Goal: Information Seeking & Learning: Check status

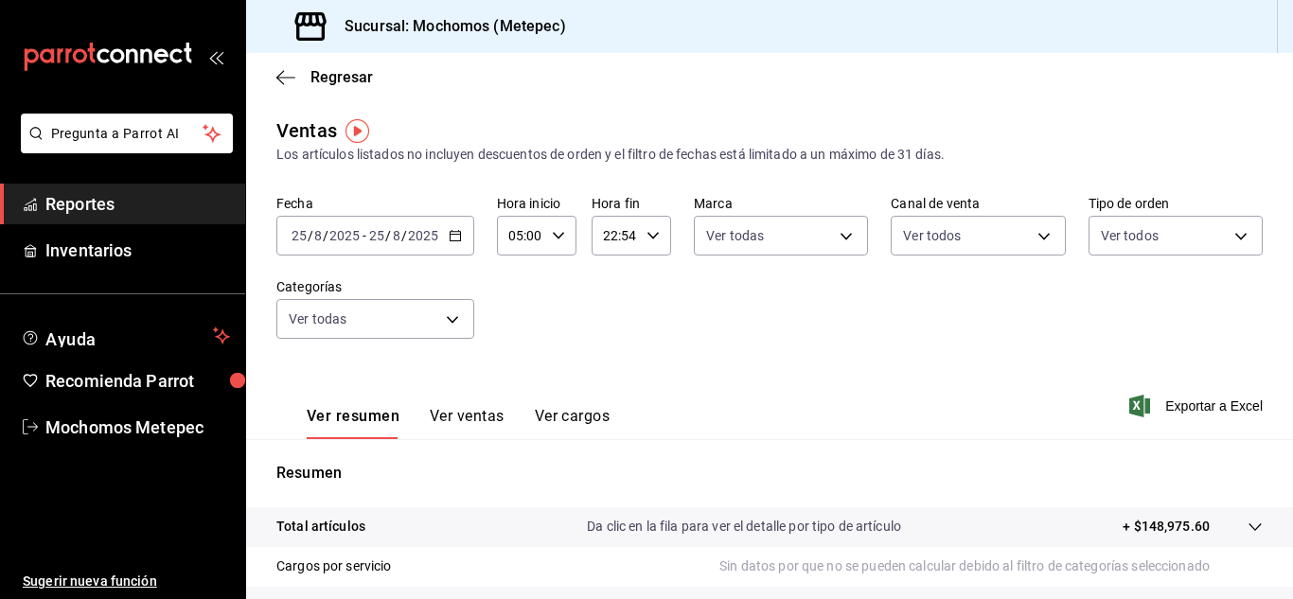
click at [68, 197] on span "Reportes" at bounding box center [137, 204] width 185 height 26
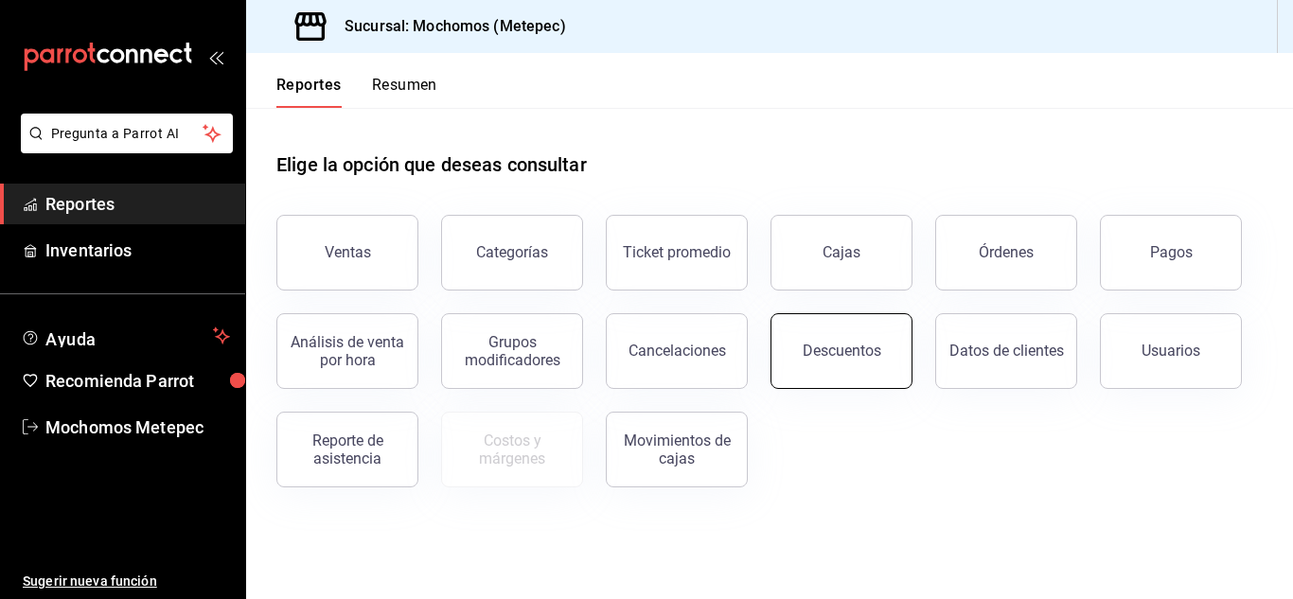
click at [819, 349] on div "Descuentos" at bounding box center [842, 351] width 79 height 18
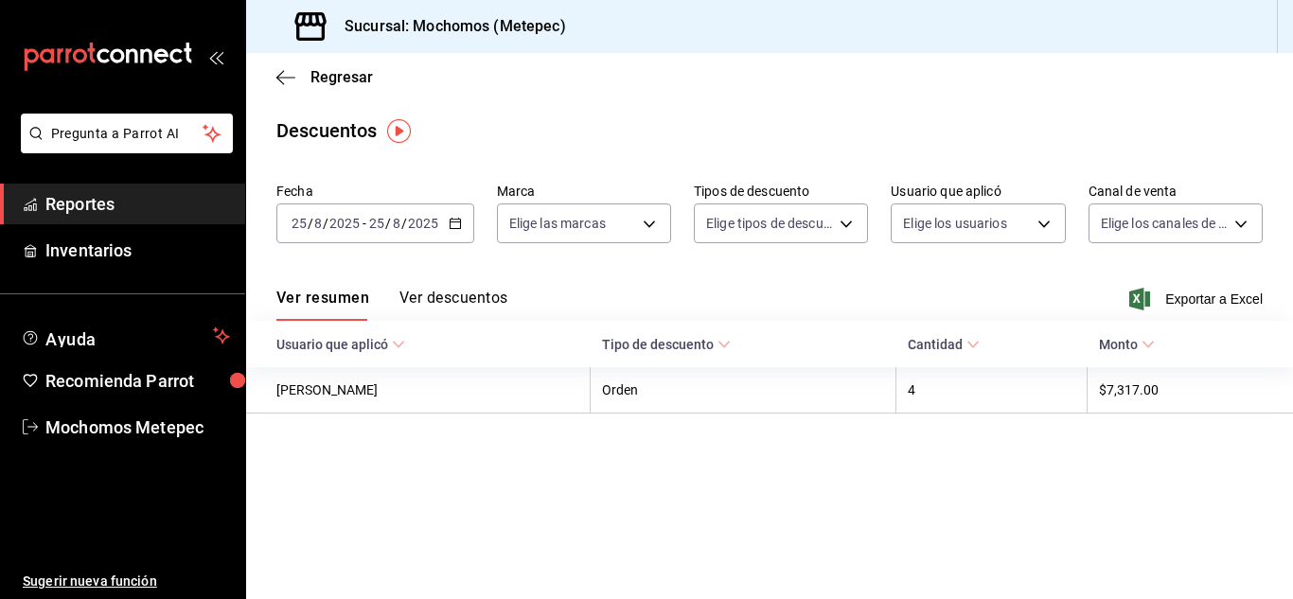
click at [460, 231] on div "[DATE] [DATE] - [DATE] [DATE]" at bounding box center [375, 224] width 198 height 40
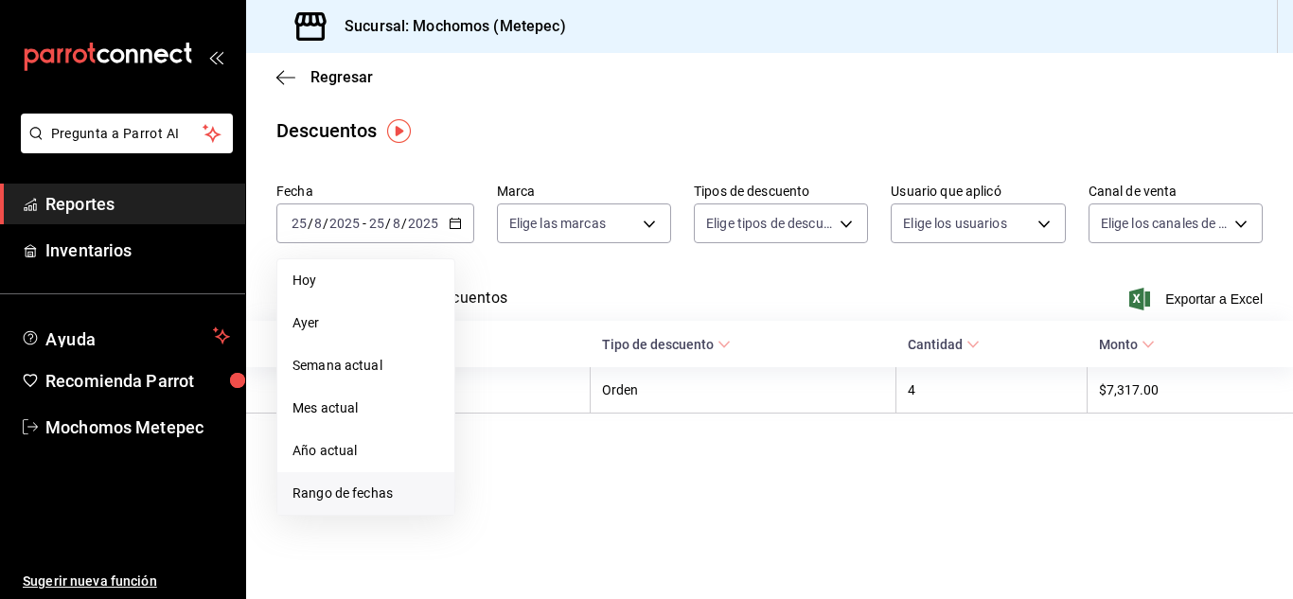
drag, startPoint x: 362, startPoint y: 497, endPoint x: 326, endPoint y: 497, distance: 36.0
click at [326, 497] on span "Rango de fechas" at bounding box center [365, 494] width 147 height 20
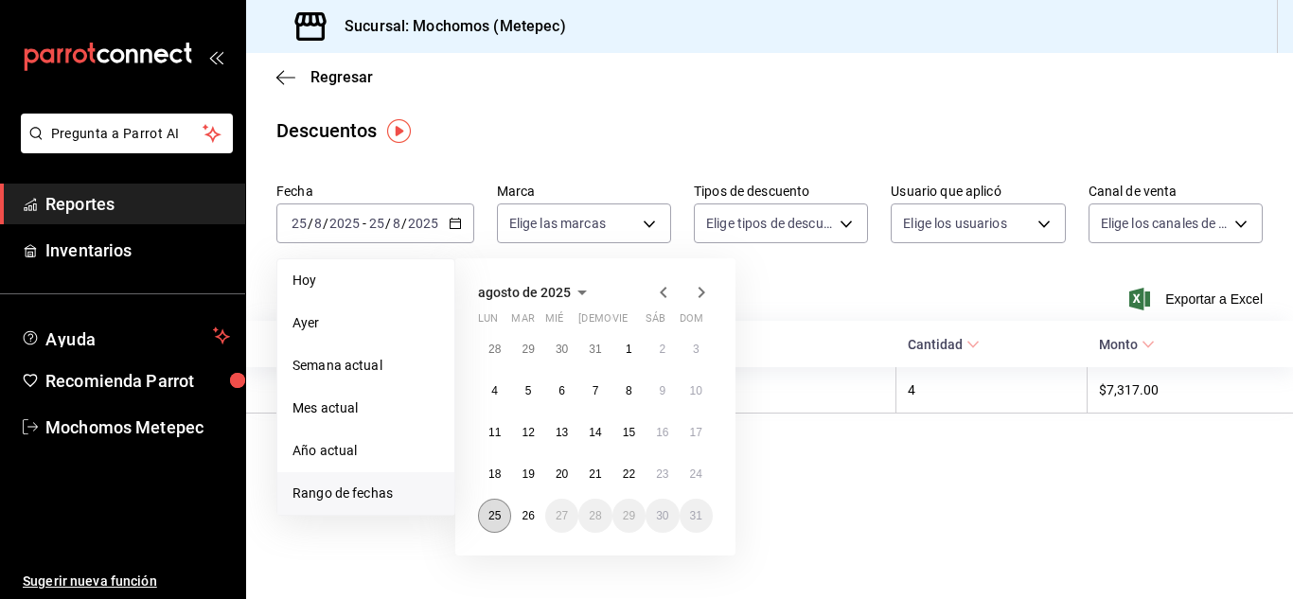
click at [496, 517] on abbr "25" at bounding box center [494, 515] width 12 height 13
click at [532, 515] on abbr "26" at bounding box center [528, 515] width 12 height 13
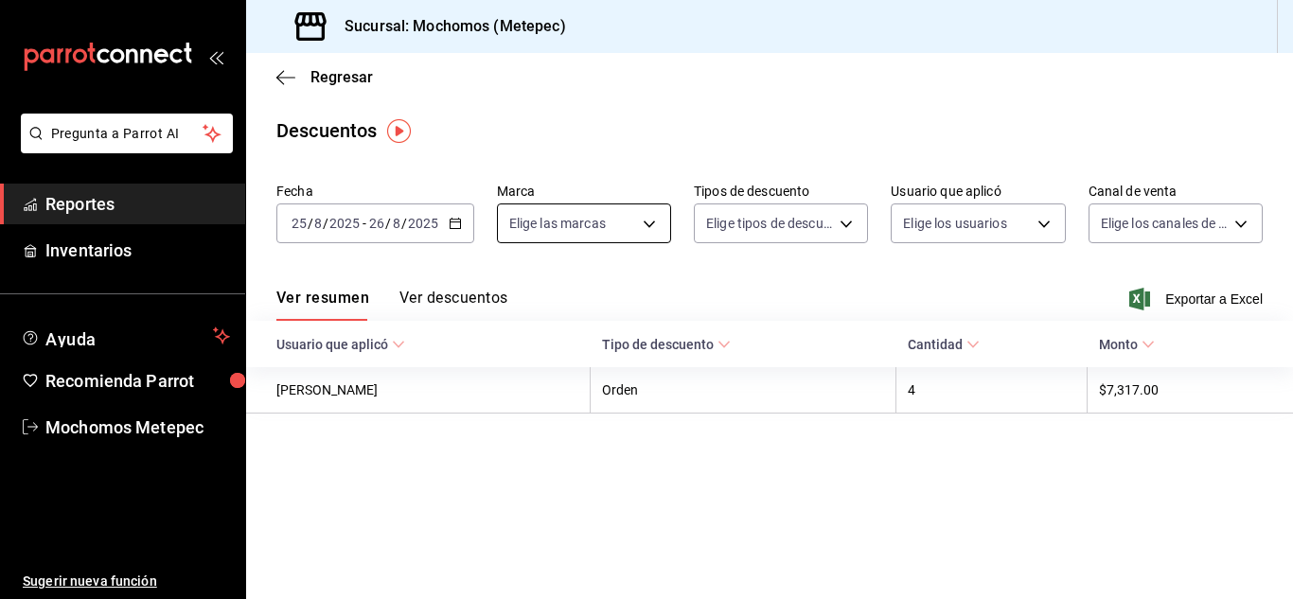
click at [636, 223] on body "Pregunta a Parrot AI Reportes Inventarios Ayuda Recomienda Parrot Mochomos Mete…" at bounding box center [646, 299] width 1293 height 599
click at [520, 290] on input "checkbox" at bounding box center [516, 297] width 17 height 17
checkbox input "true"
type input "2365f74e-aa6b-4392-bdf2-72765591bddf"
checkbox input "true"
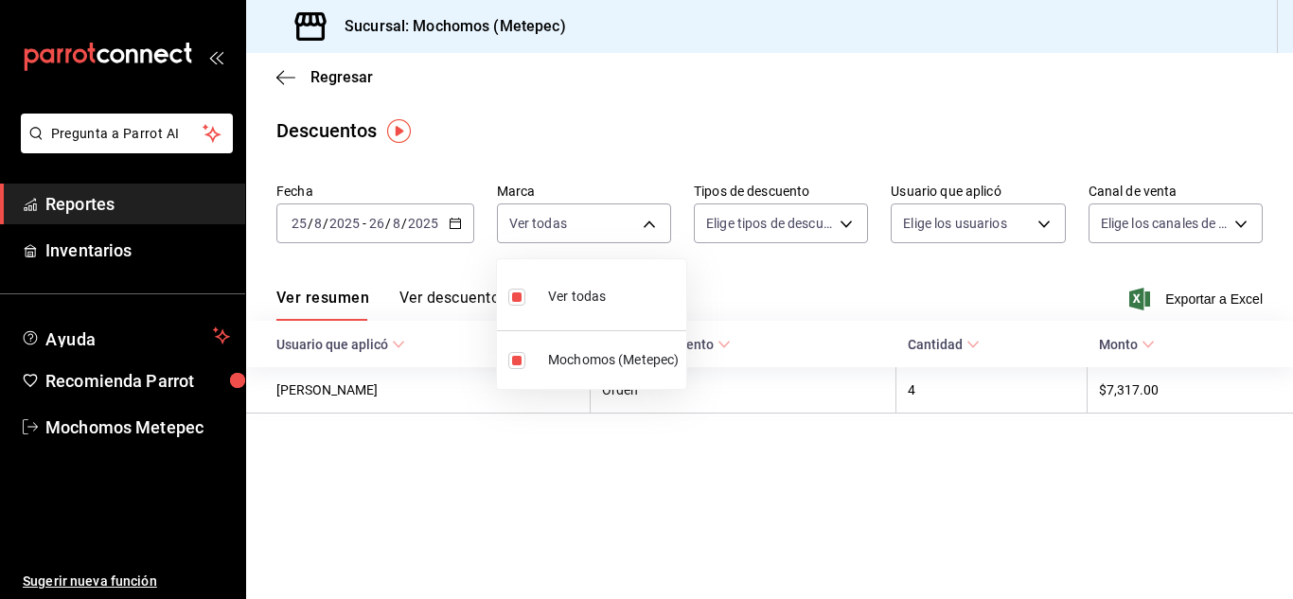
click at [809, 217] on div at bounding box center [646, 299] width 1293 height 599
click at [809, 217] on body "Pregunta a Parrot AI Reportes Inventarios Ayuda Recomienda Parrot Mochomos Mete…" at bounding box center [646, 299] width 1293 height 599
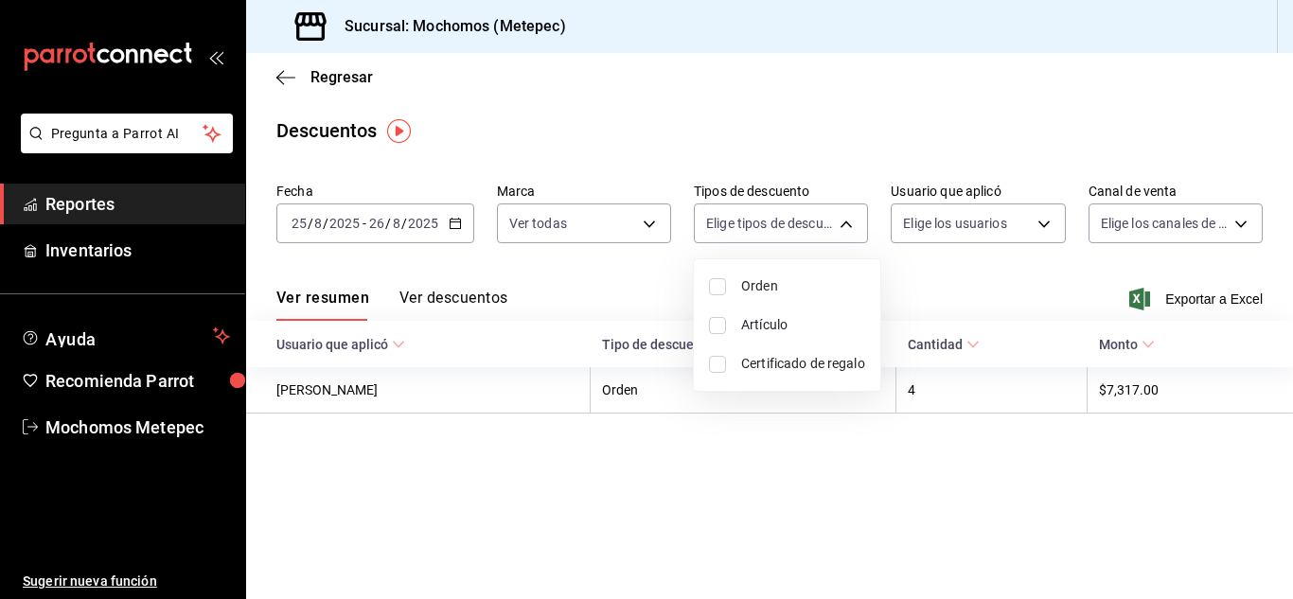
click at [717, 283] on input "checkbox" at bounding box center [717, 286] width 17 height 17
checkbox input "true"
type input "ORDER"
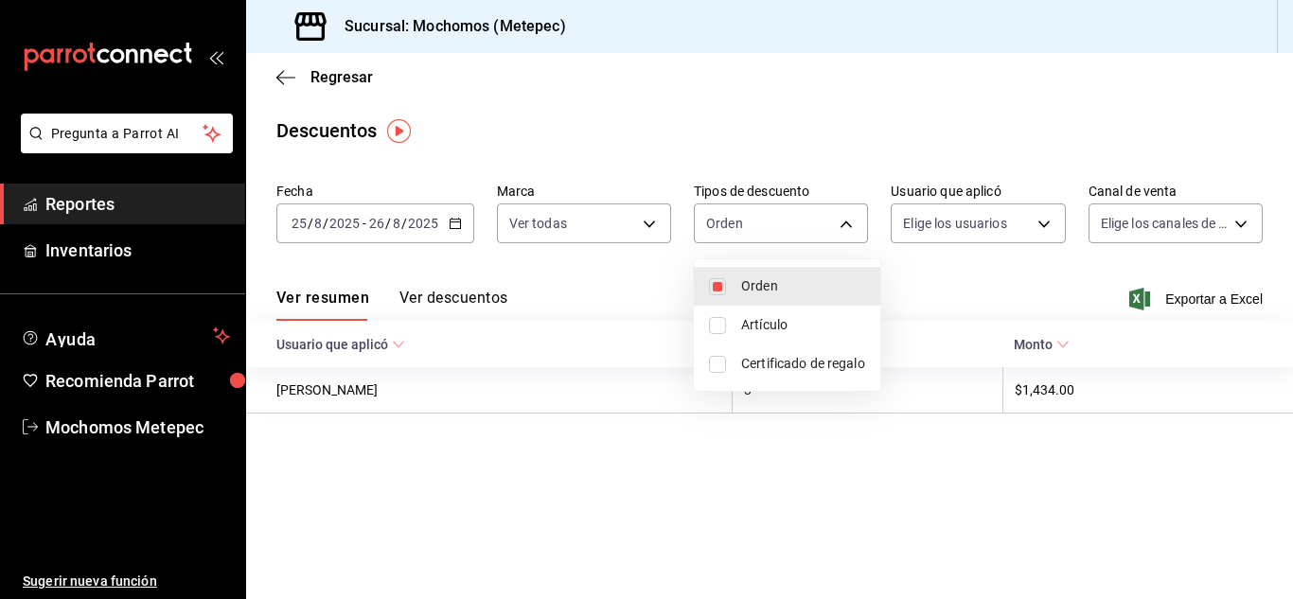
click at [717, 321] on input "checkbox" at bounding box center [717, 325] width 17 height 17
checkbox input "true"
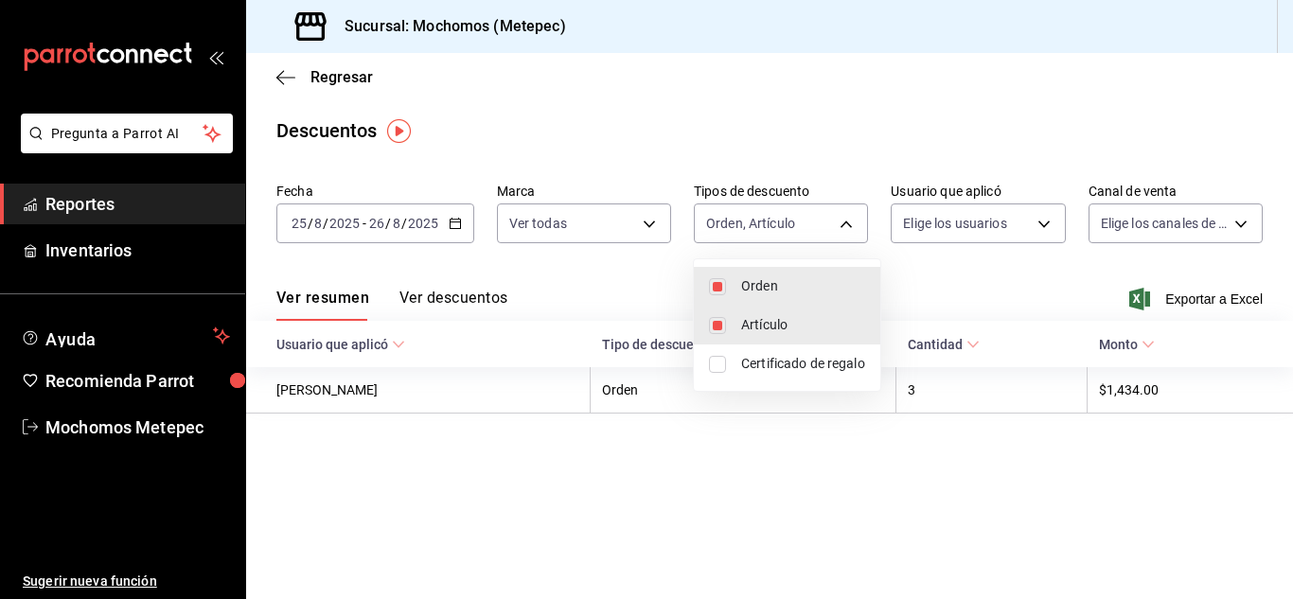
click at [716, 351] on li "Certificado de regalo" at bounding box center [787, 364] width 186 height 39
type input "ORDER,ORDER_ITEM,CARD_REWARD"
checkbox input "true"
click at [1001, 216] on div at bounding box center [646, 299] width 1293 height 599
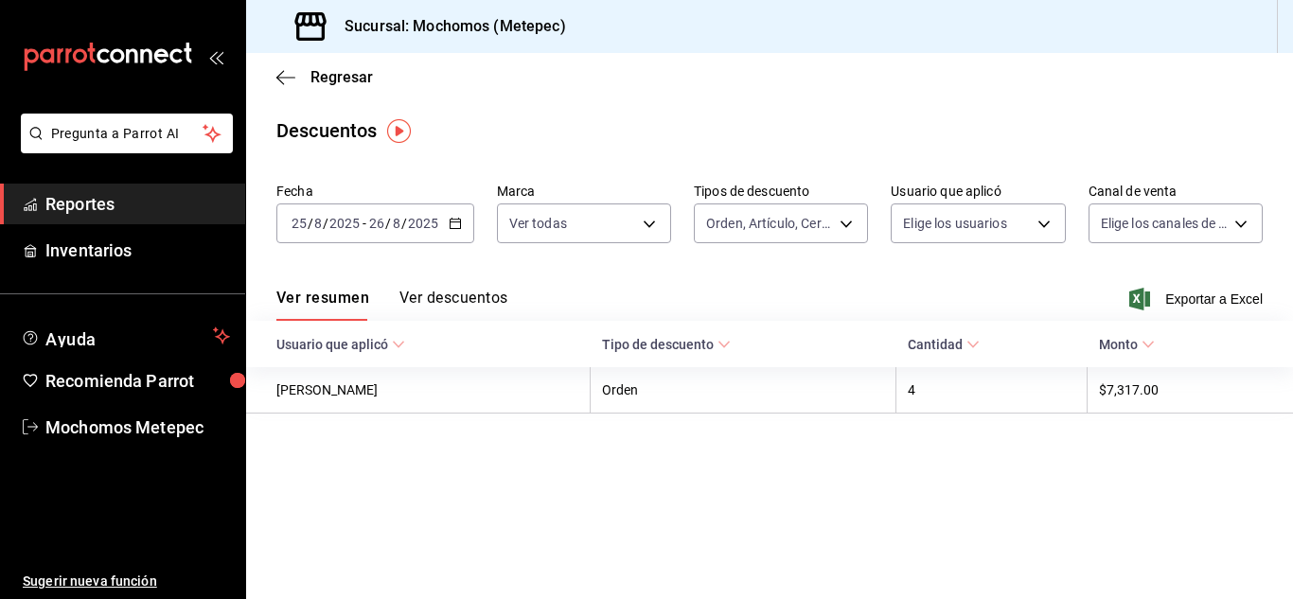
click at [1001, 216] on body "Pregunta a Parrot AI Reportes Inventarios Ayuda Recomienda Parrot Mochomos Mete…" at bounding box center [646, 299] width 1293 height 599
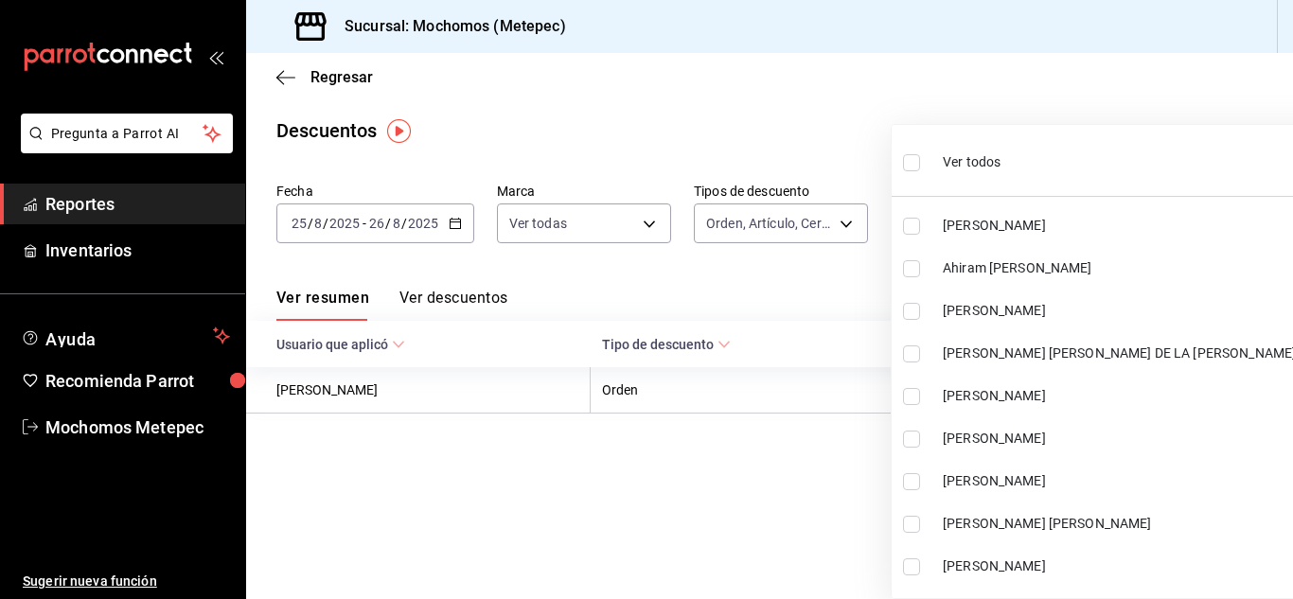
click at [1001, 216] on span "[PERSON_NAME]" at bounding box center [1150, 226] width 414 height 20
click at [916, 164] on ul "Ver todos [PERSON_NAME] Ahiram [PERSON_NAME] [PERSON_NAME] [PERSON_NAME] DE LA …" at bounding box center [1128, 361] width 472 height 473
type input "18fd7ba9-0f92-4d62-916c-b1160f5b1206"
checkbox input "true"
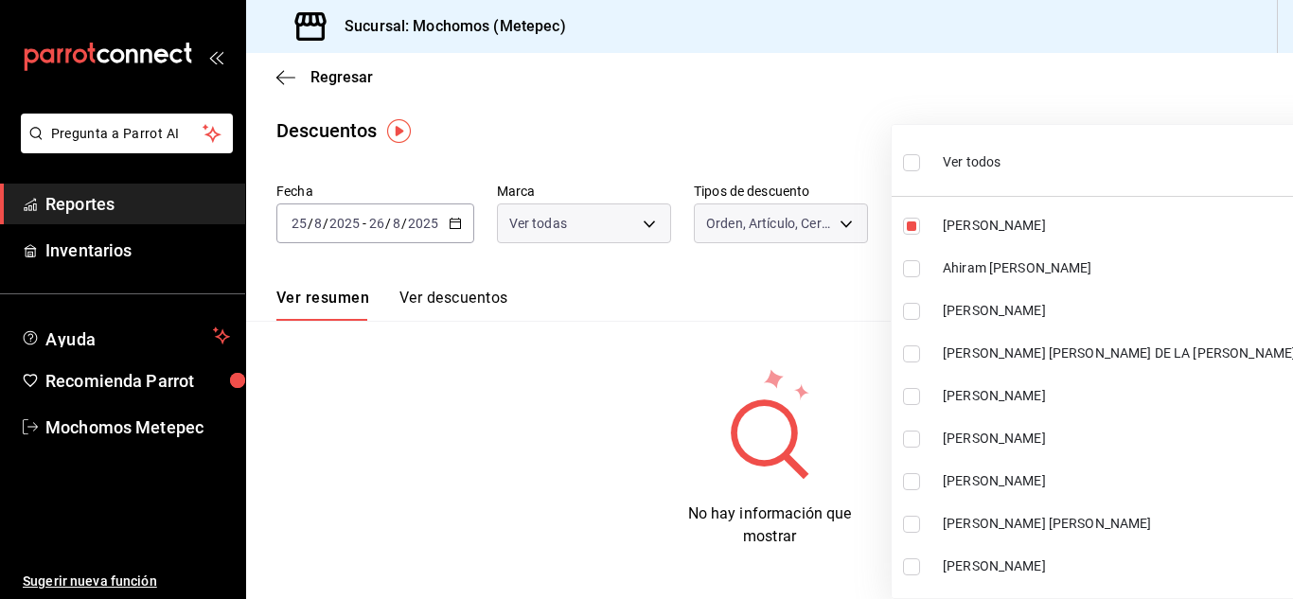
click at [916, 164] on input "checkbox" at bounding box center [911, 162] width 17 height 17
checkbox input "true"
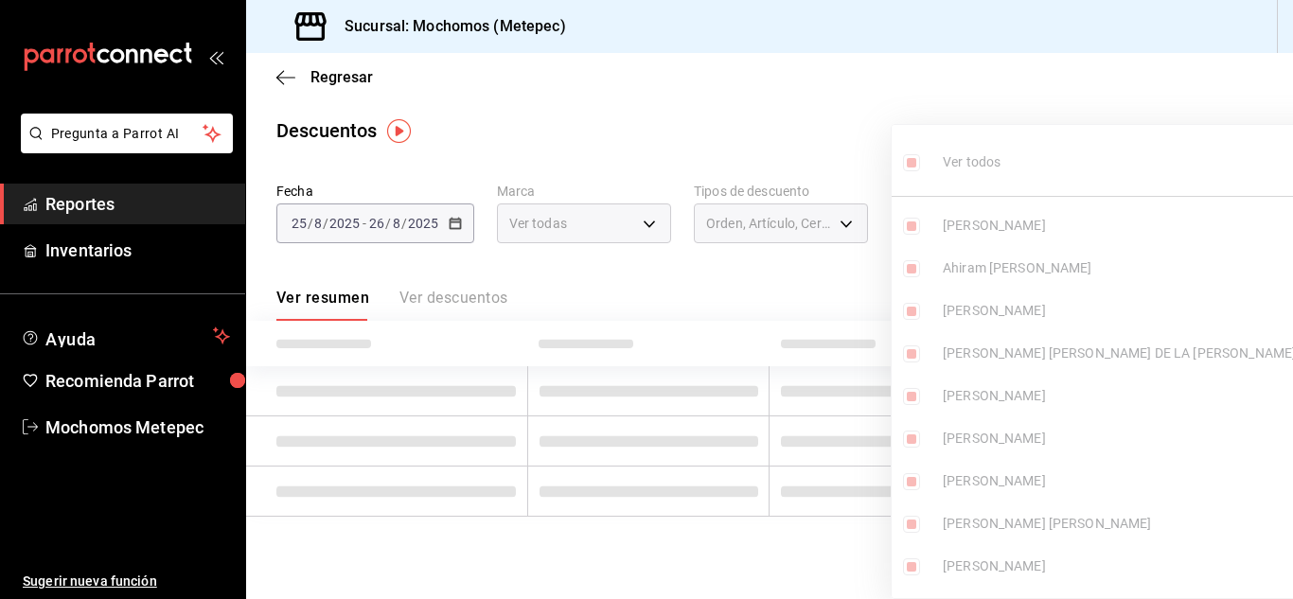
type input "18fd7ba9-0f92-4d62-916c-b1160f5b1206,548ed9d2-45e6-4d8e-8b1e-c79a992e4d22,650e2…"
checkbox input "true"
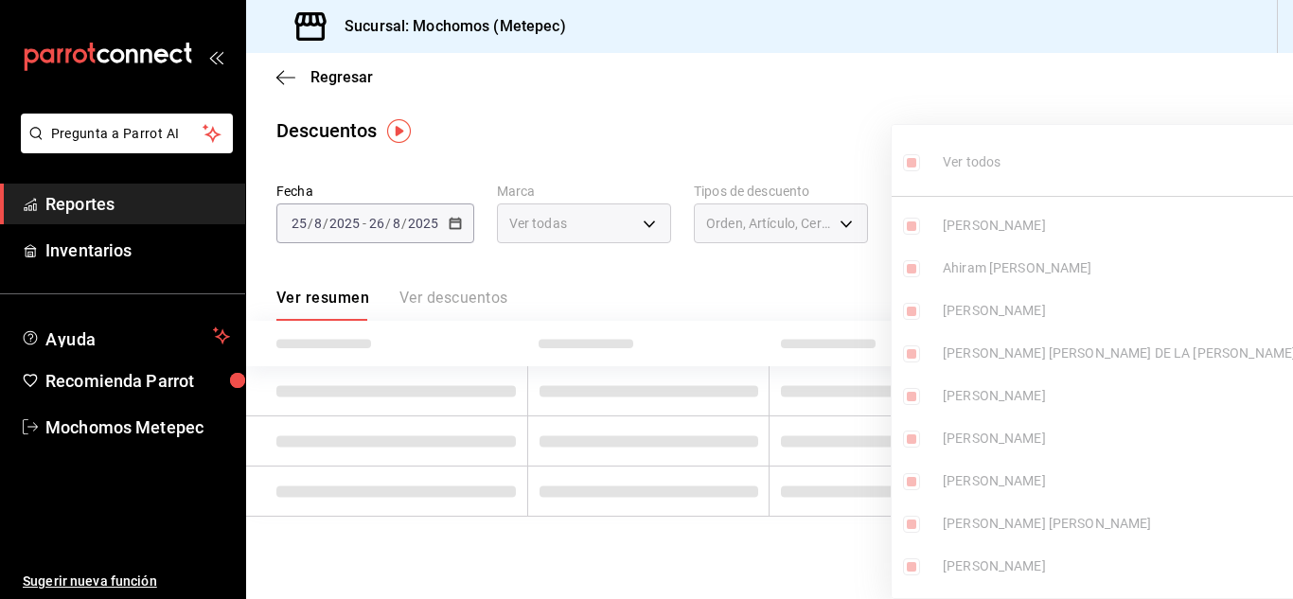
checkbox input "true"
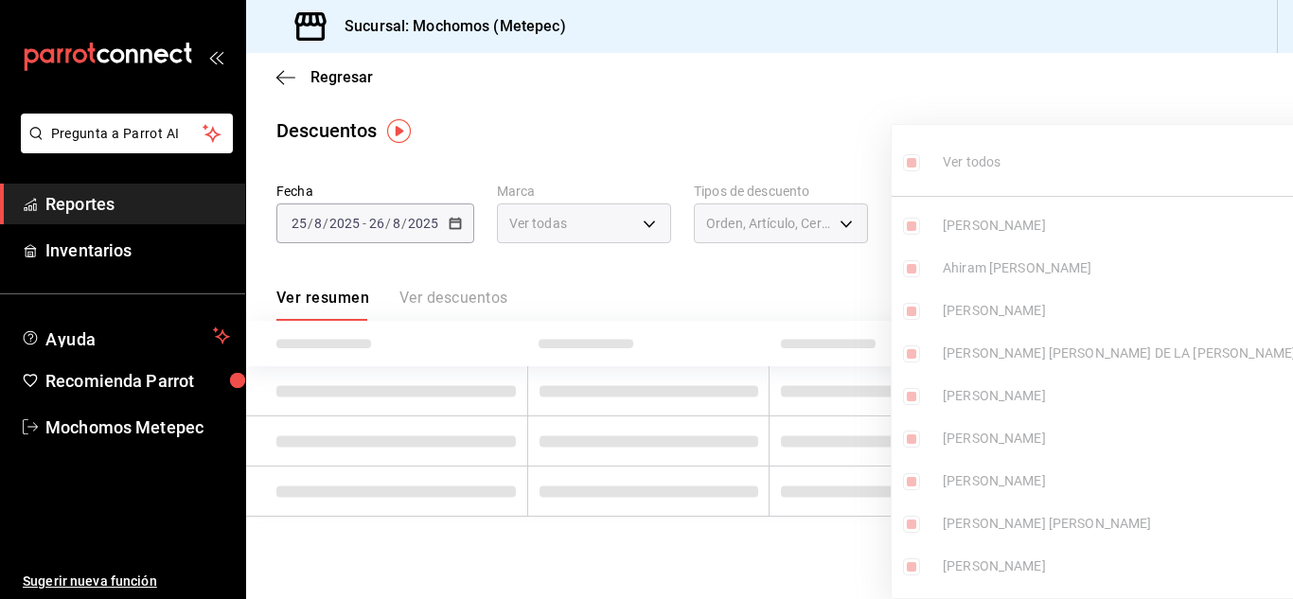
checkbox input "true"
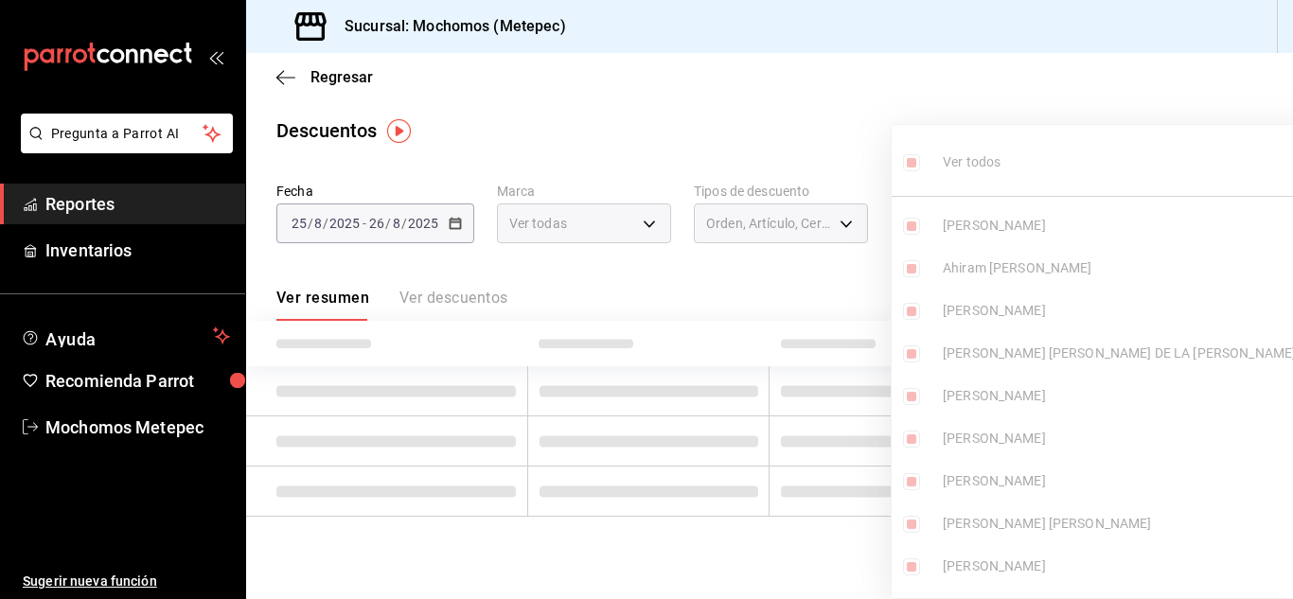
checkbox input "true"
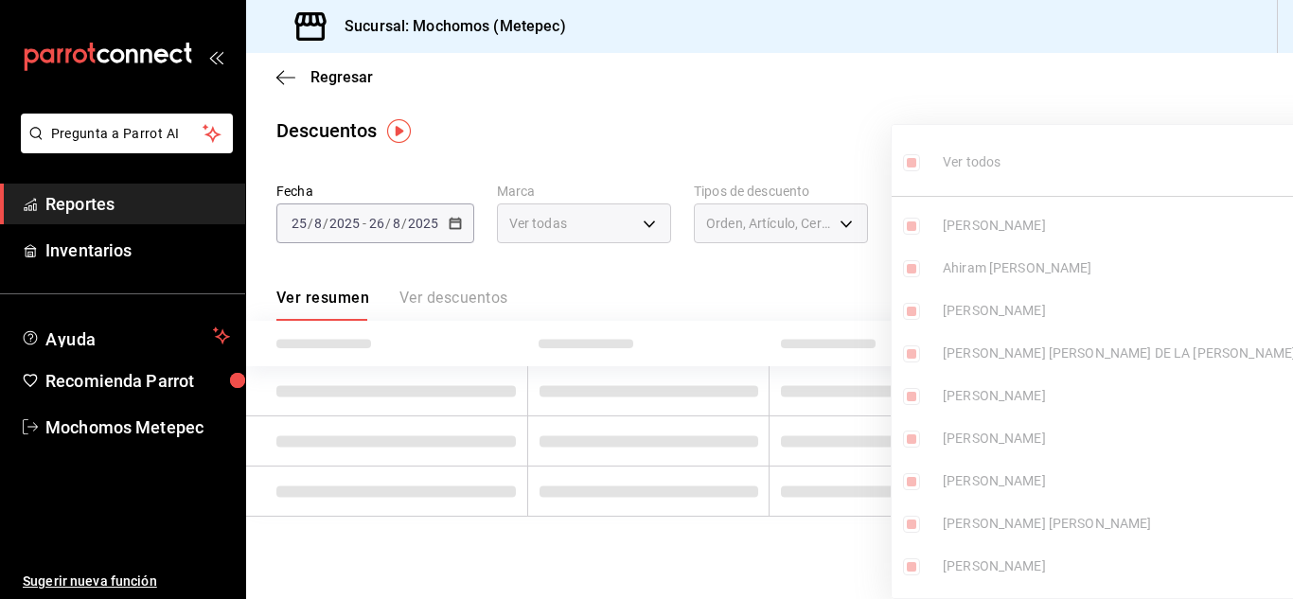
checkbox input "true"
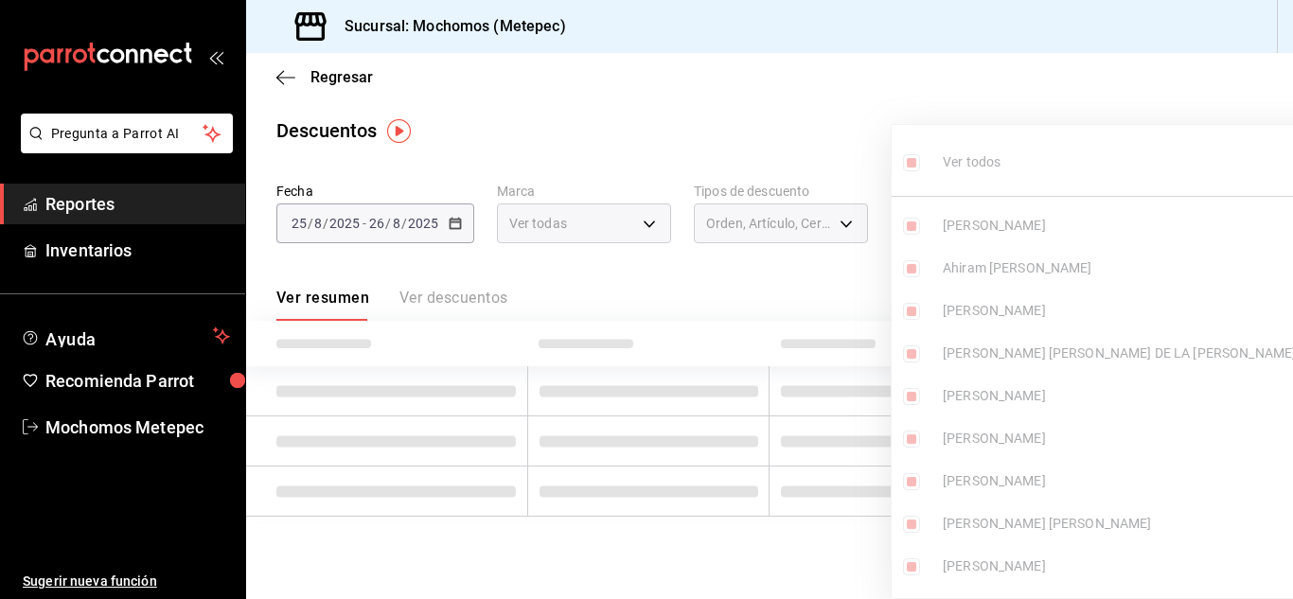
checkbox input "true"
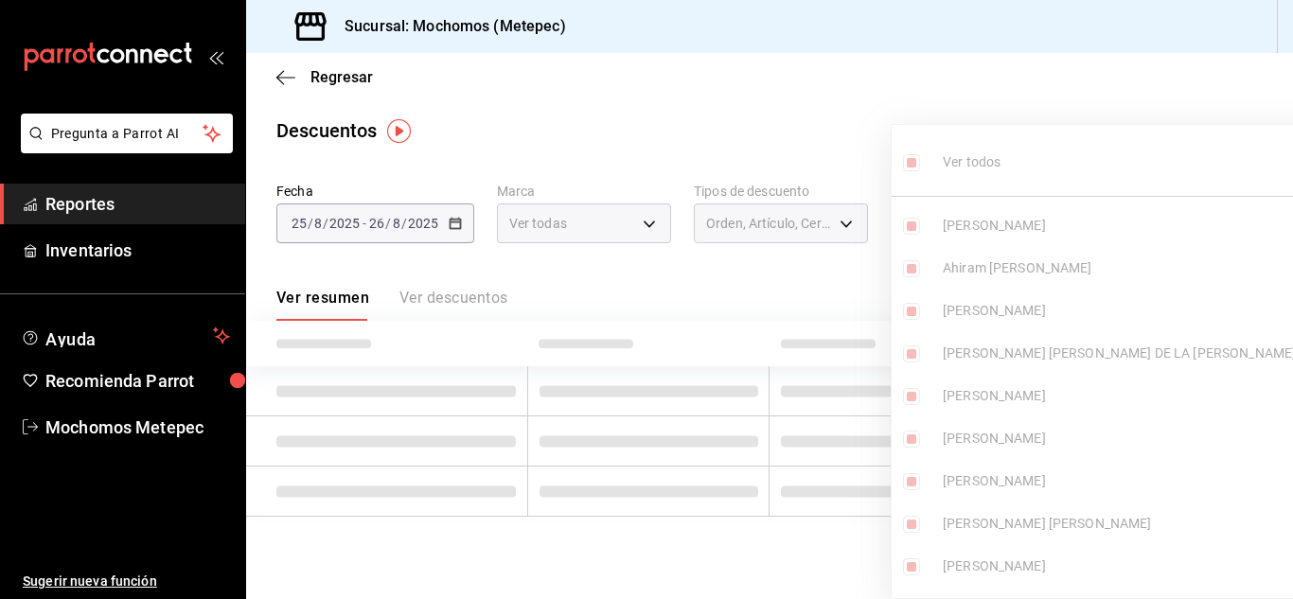
checkbox input "true"
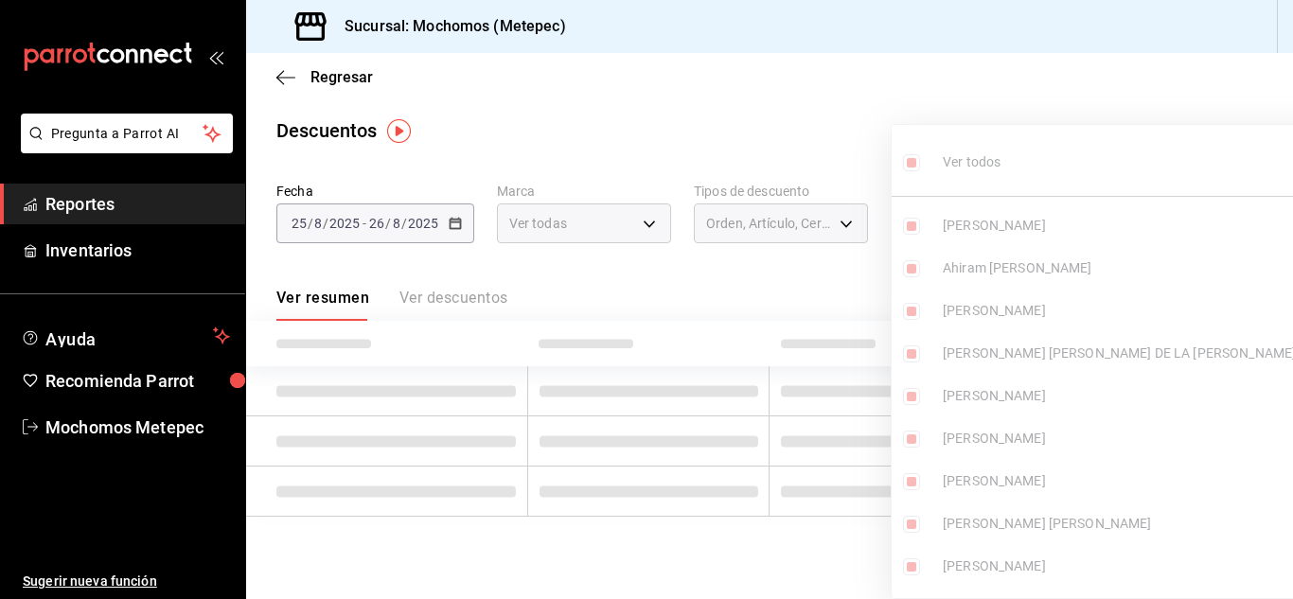
checkbox input "true"
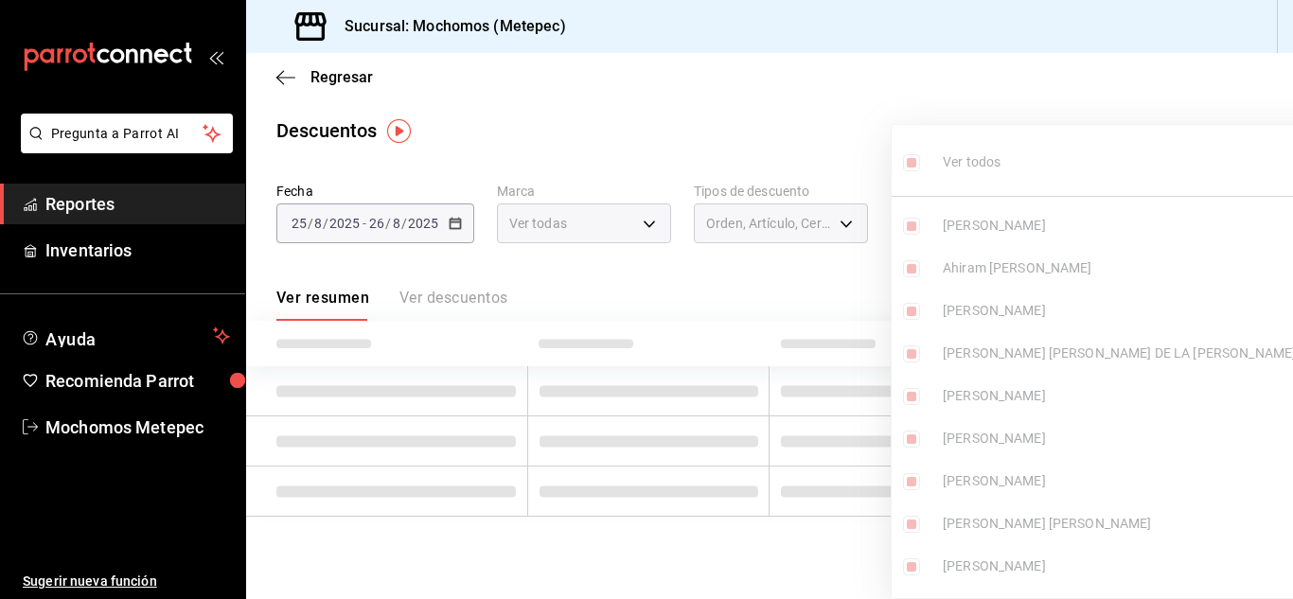
checkbox input "true"
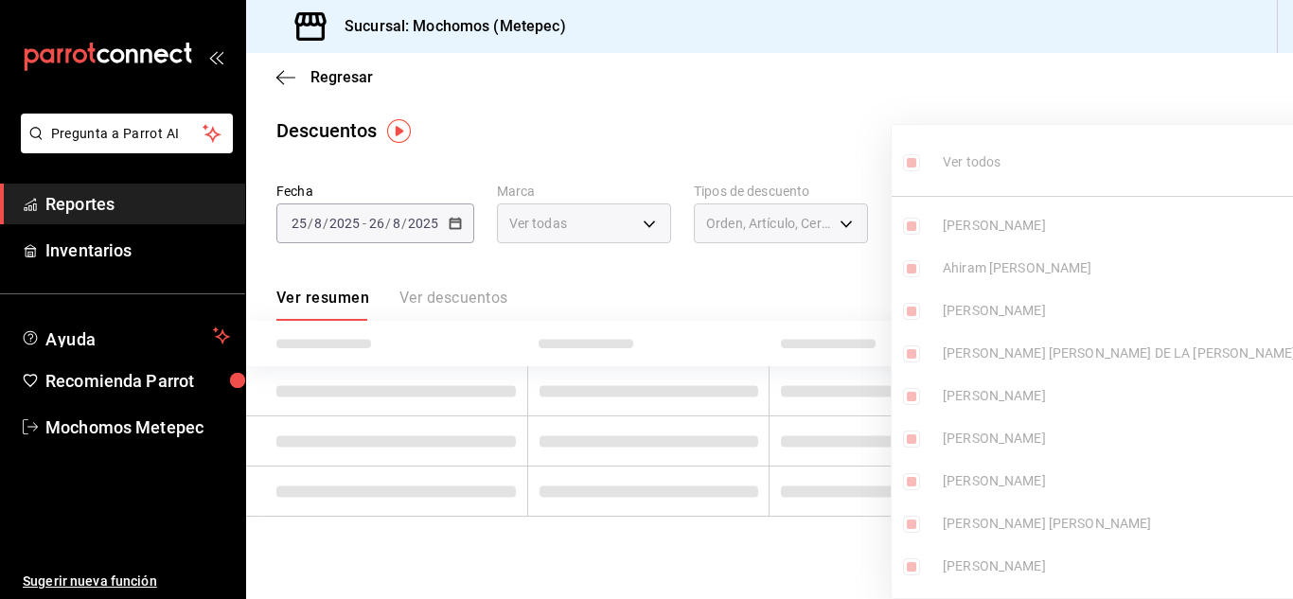
checkbox input "true"
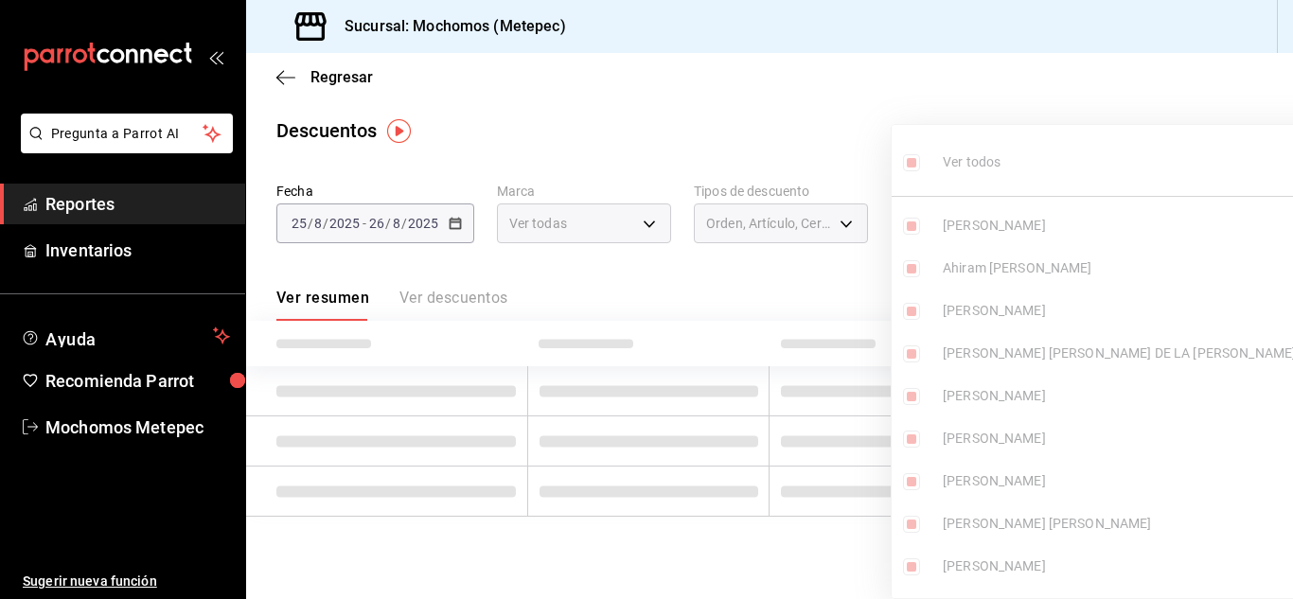
checkbox input "true"
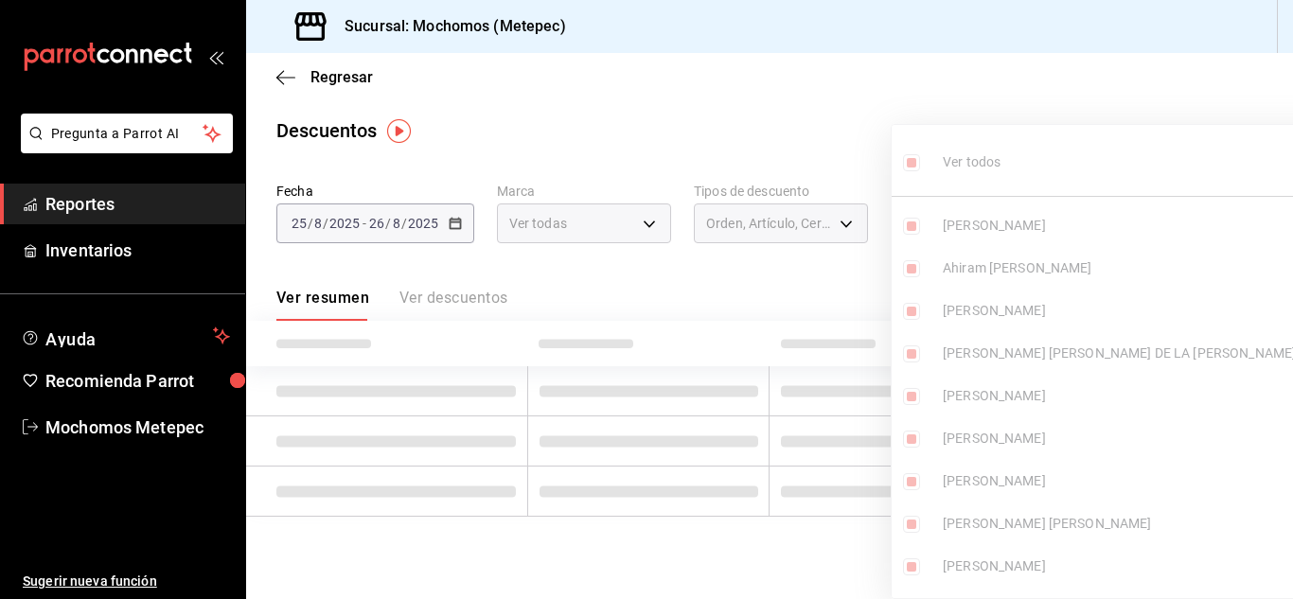
checkbox input "true"
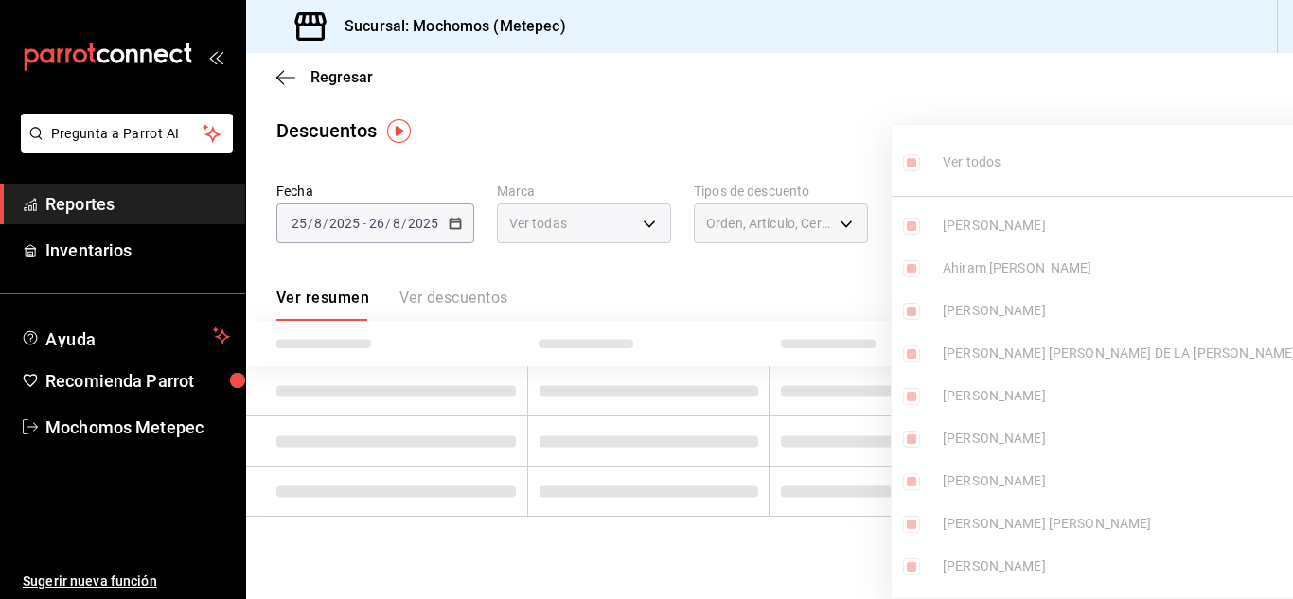
checkbox input "true"
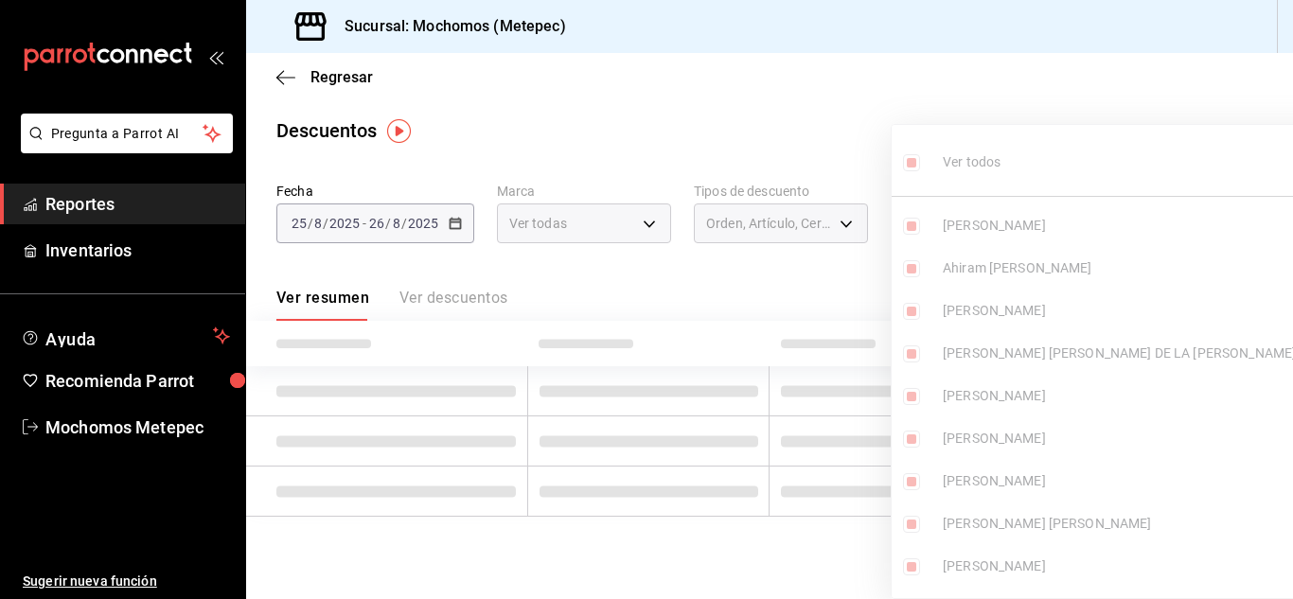
checkbox input "true"
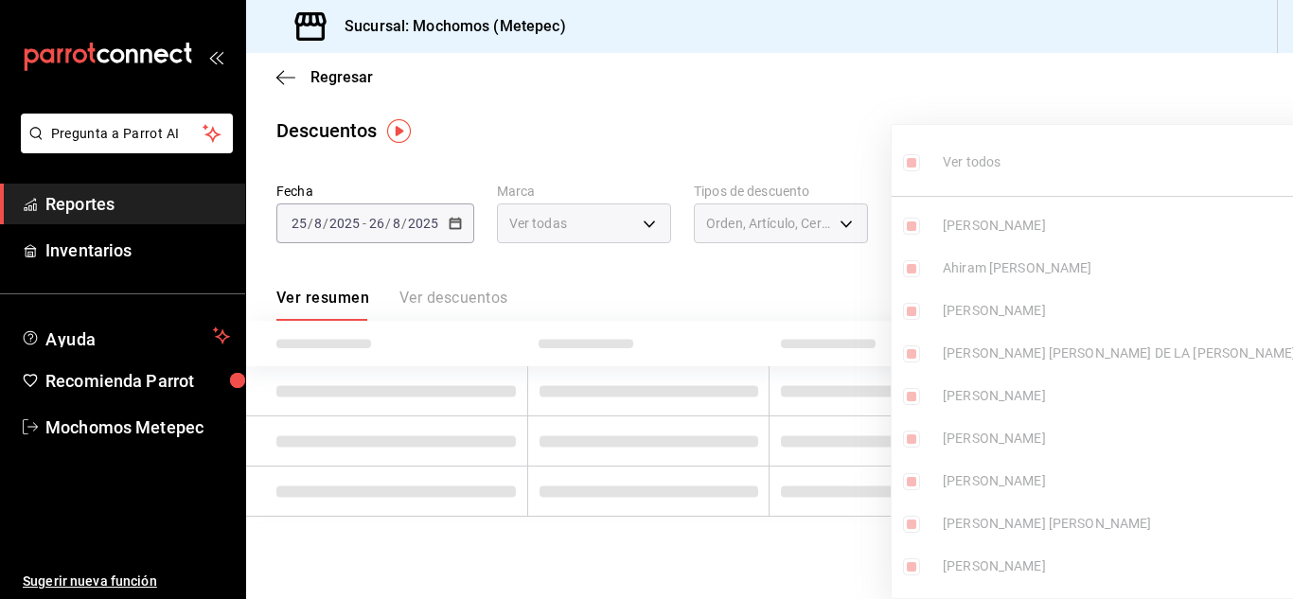
checkbox input "true"
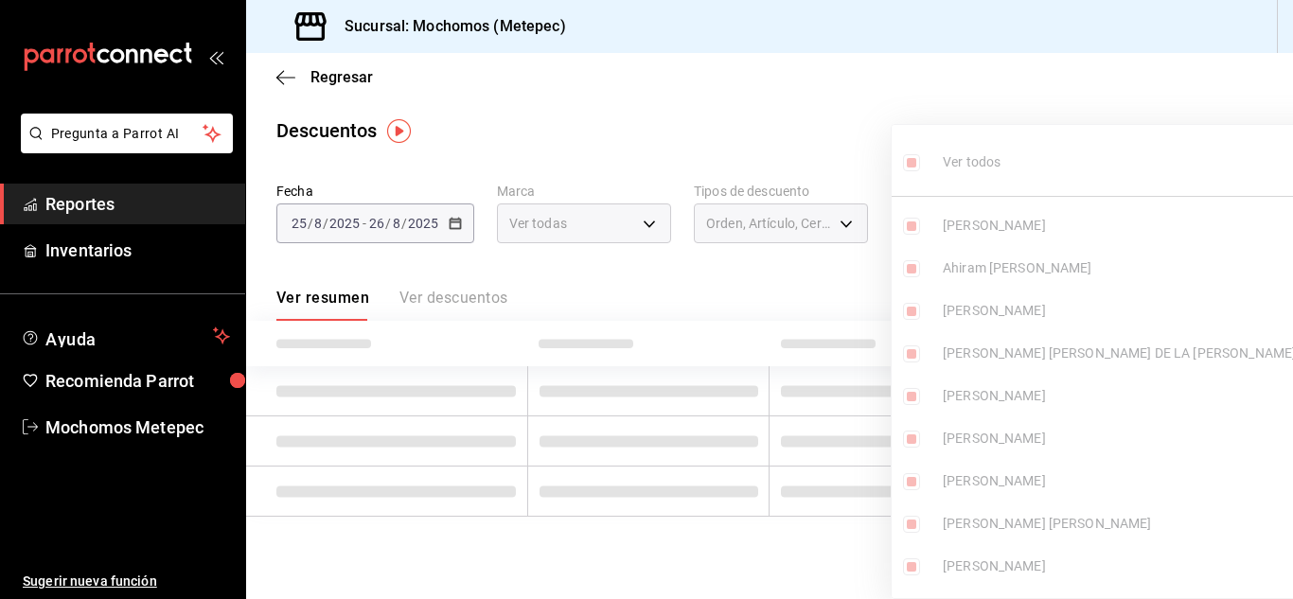
checkbox input "true"
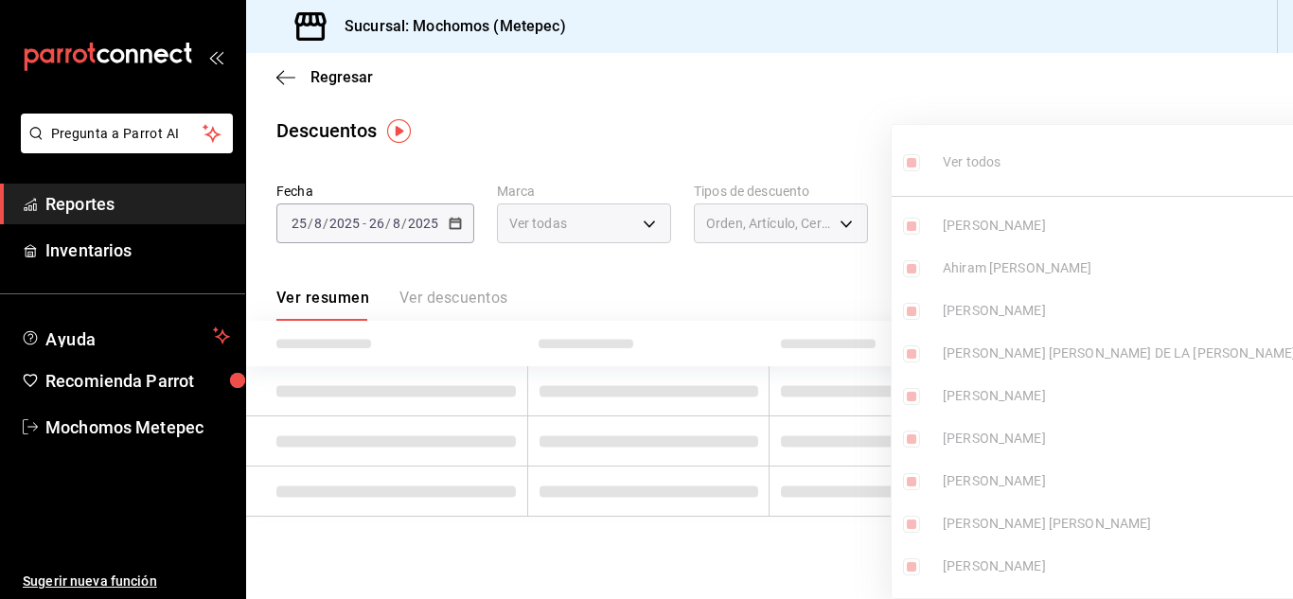
checkbox input "true"
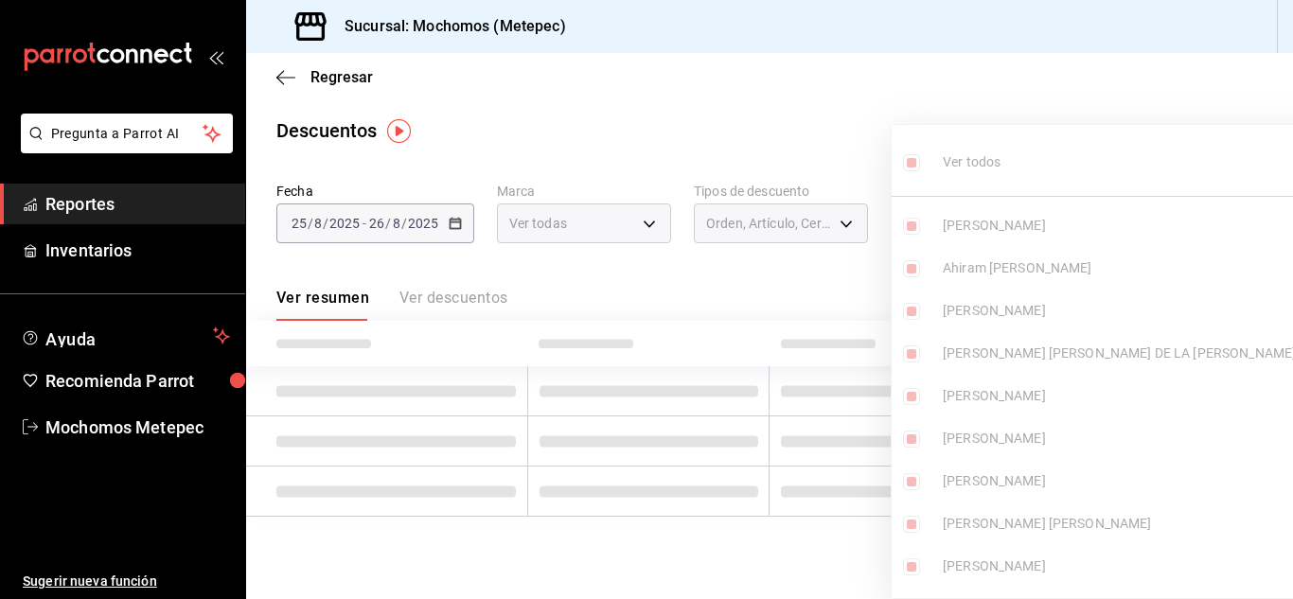
checkbox input "true"
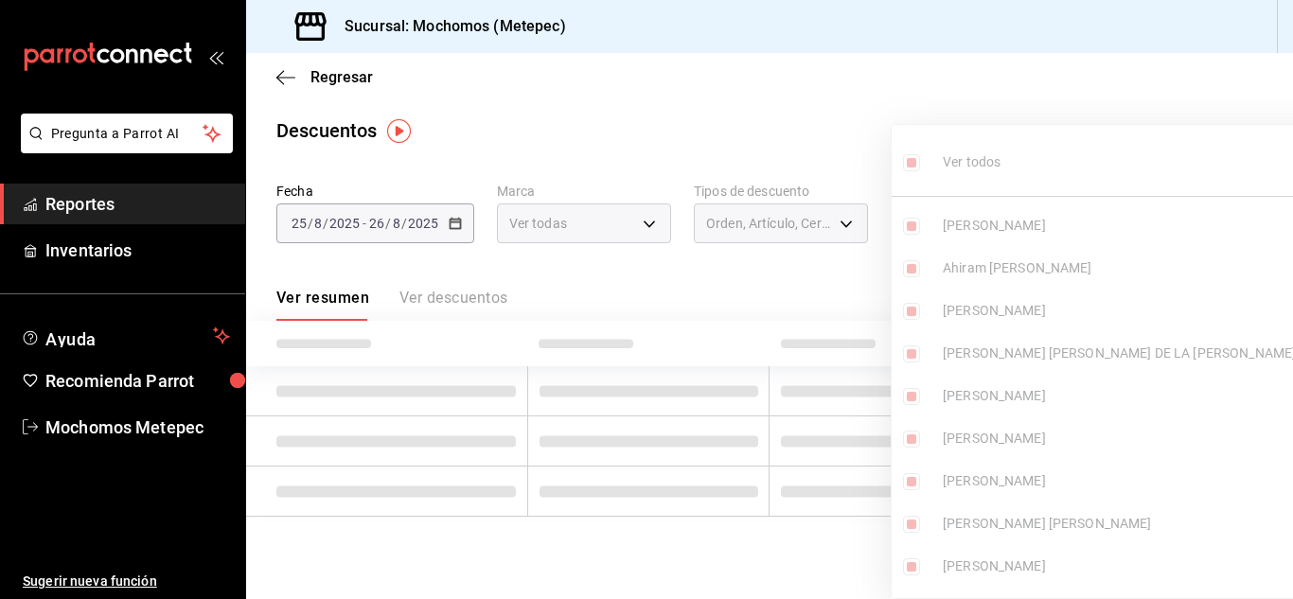
checkbox input "true"
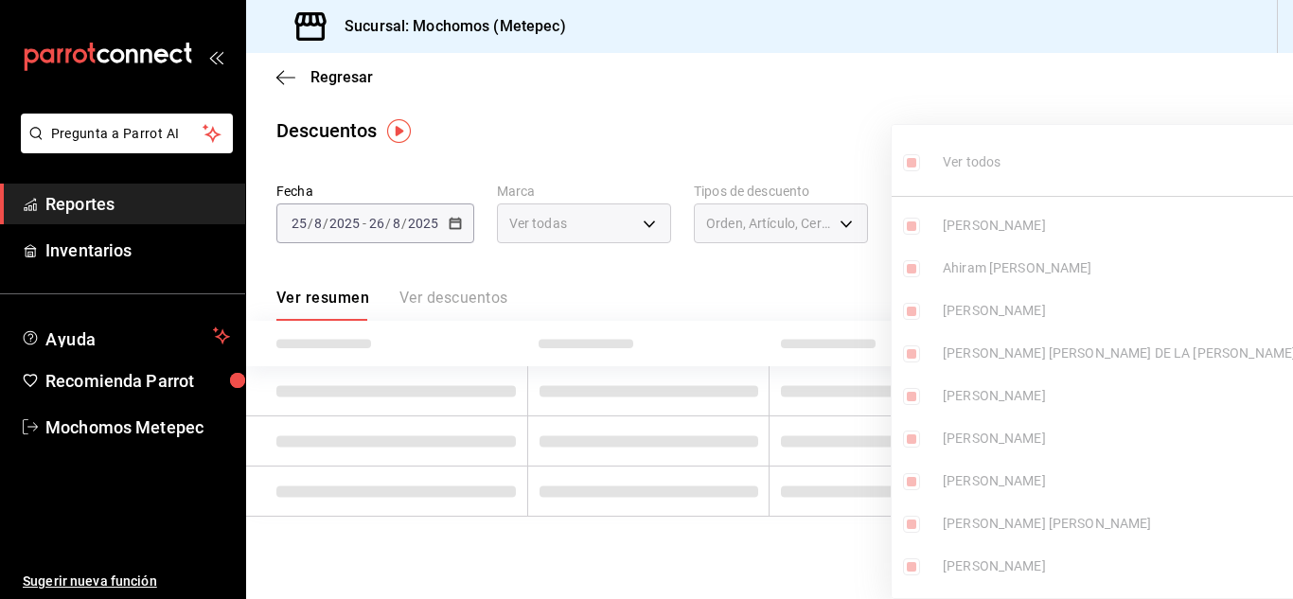
checkbox input "true"
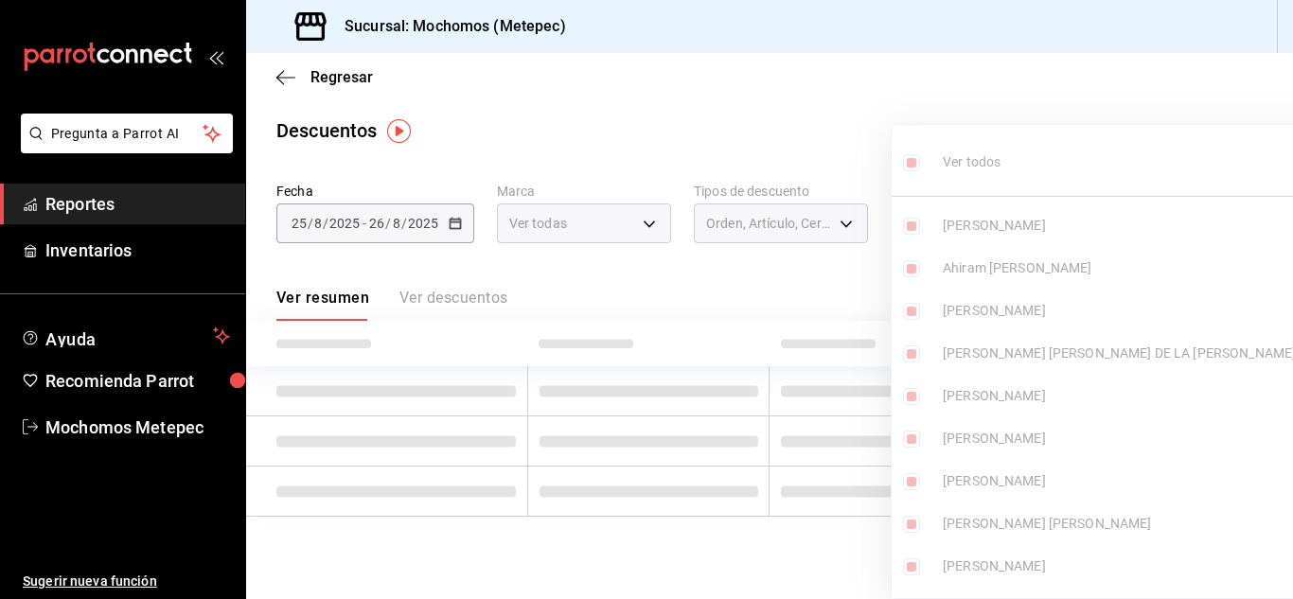
checkbox input "true"
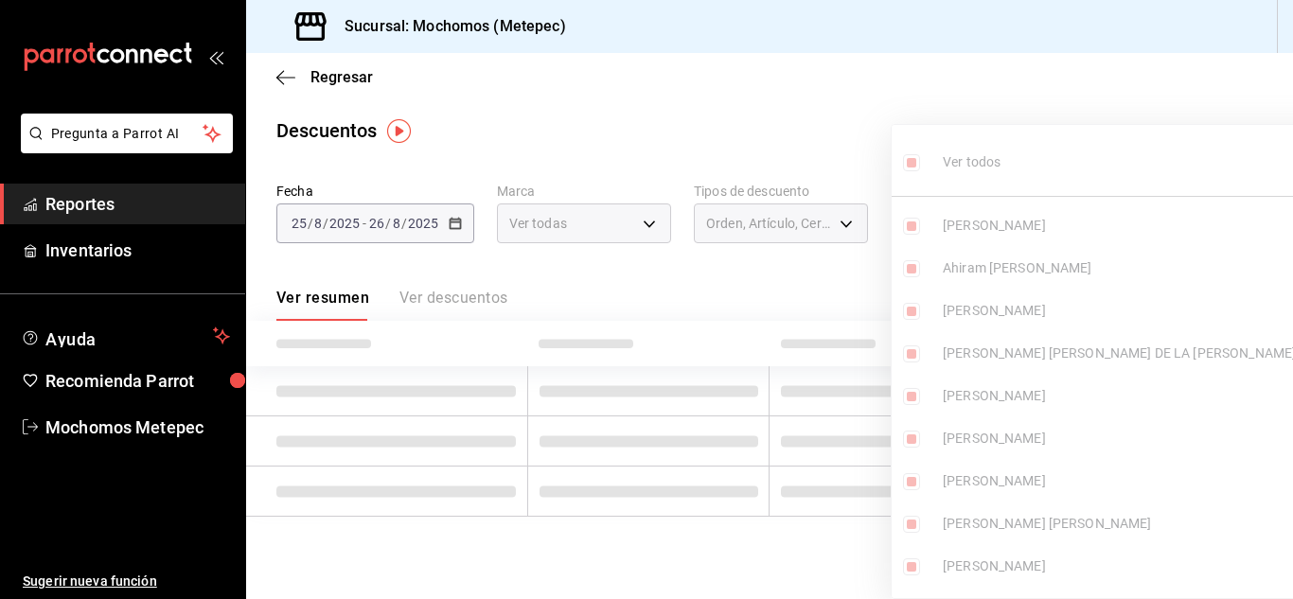
checkbox input "true"
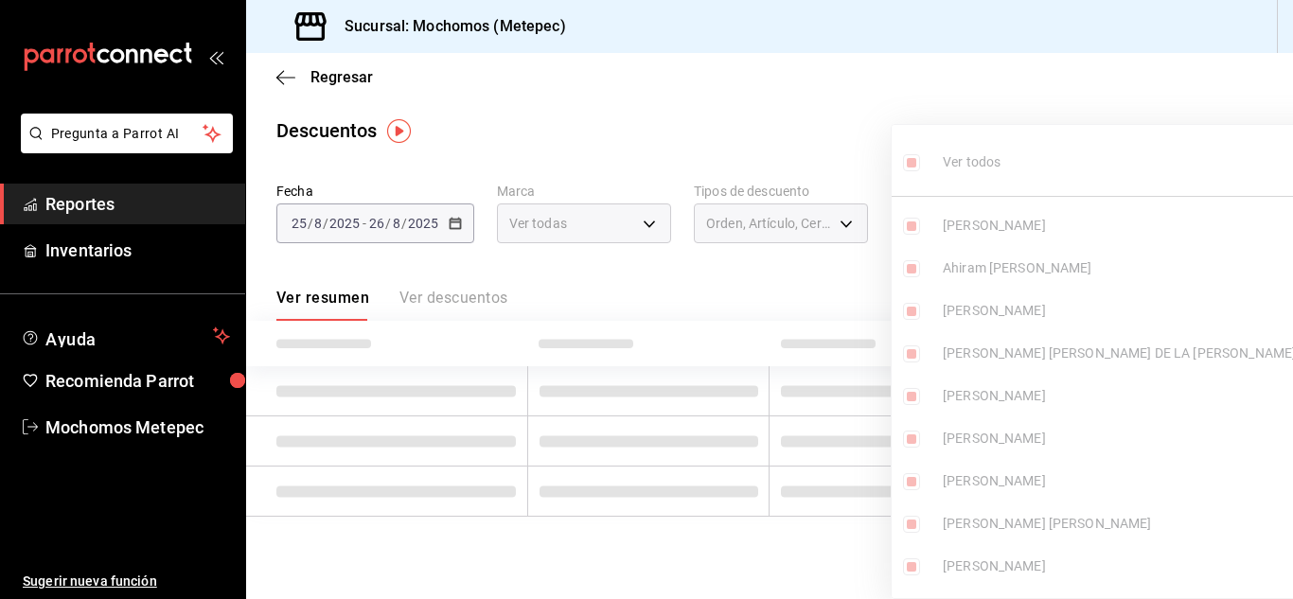
checkbox input "true"
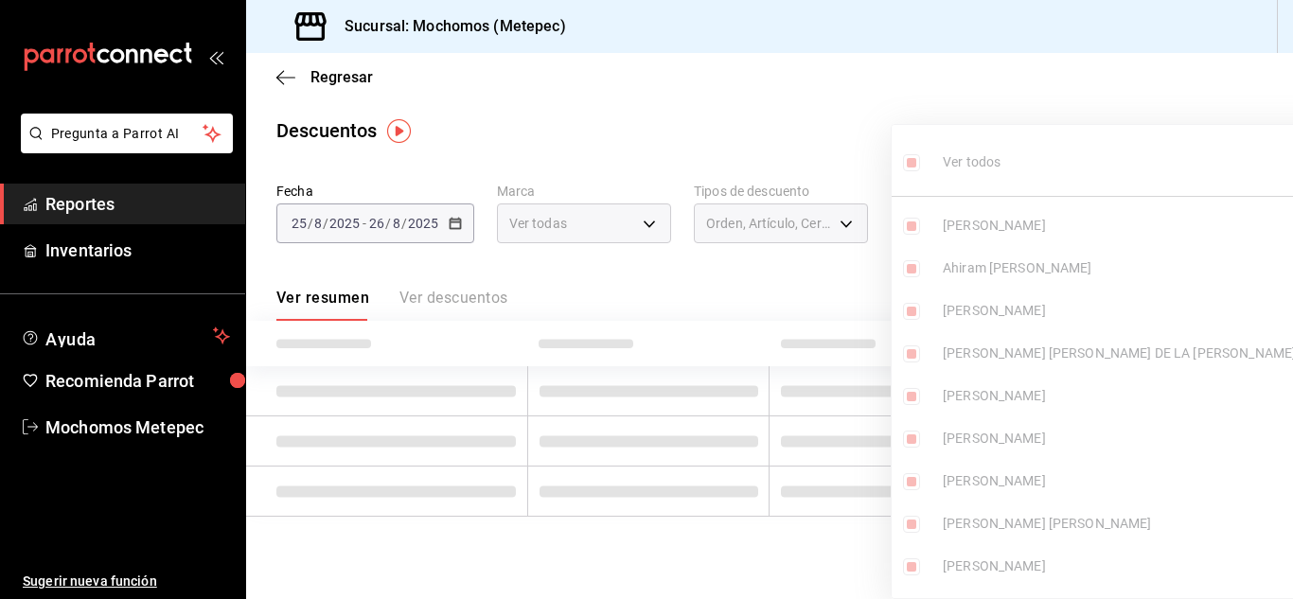
checkbox input "true"
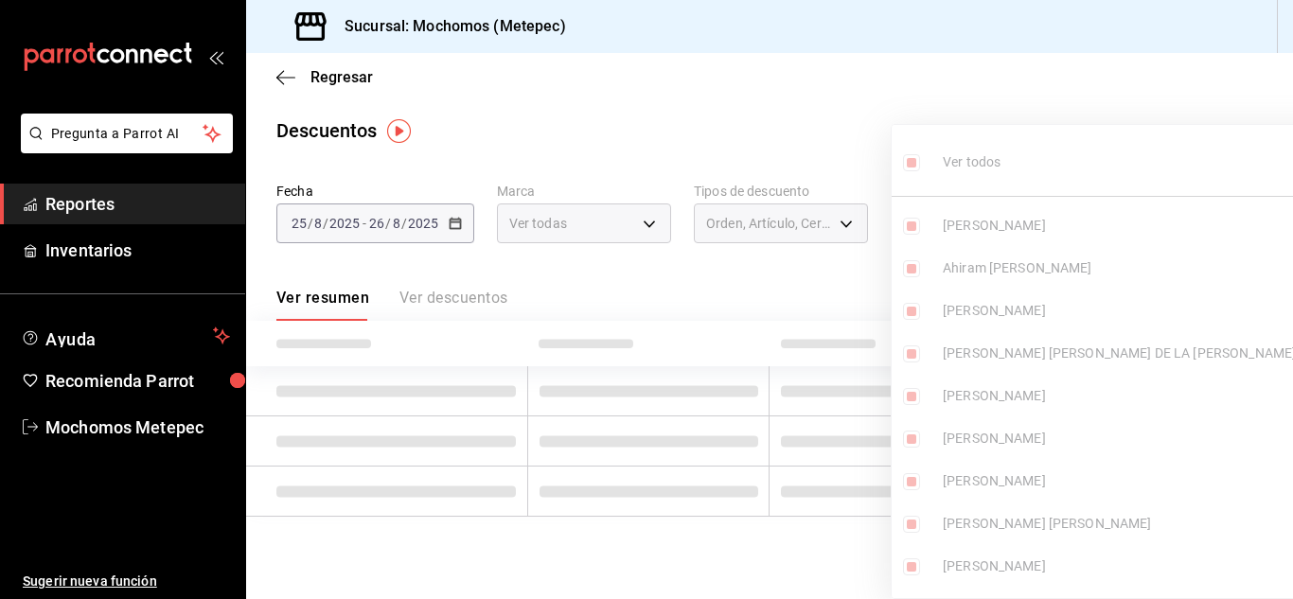
checkbox input "true"
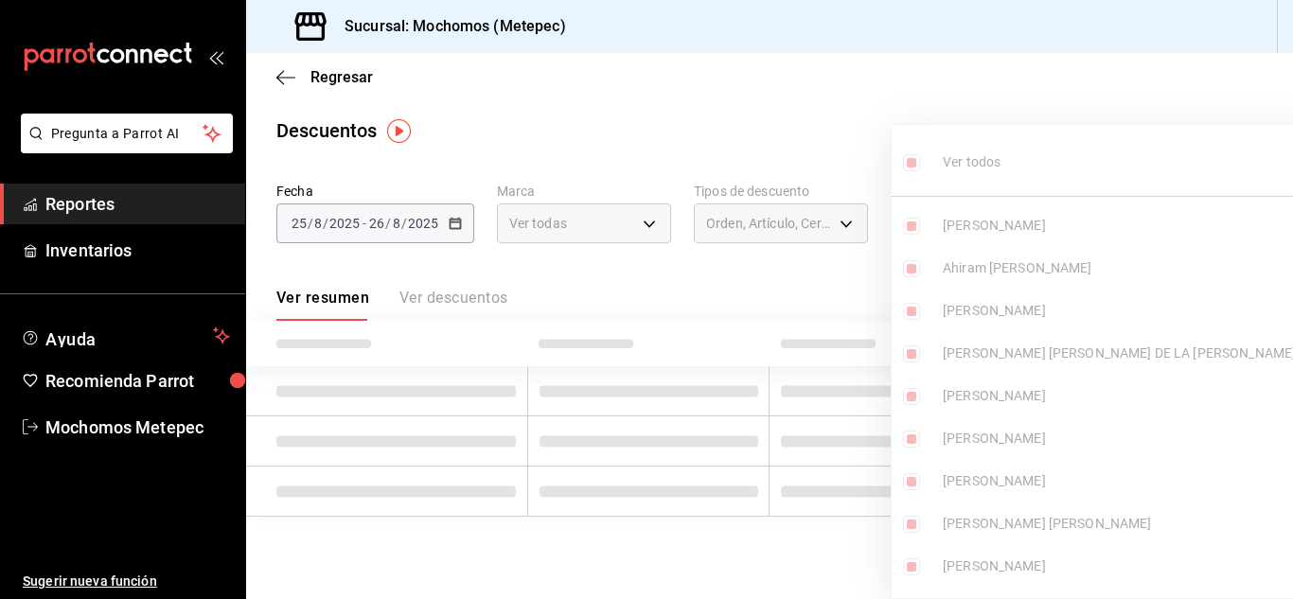
checkbox input "true"
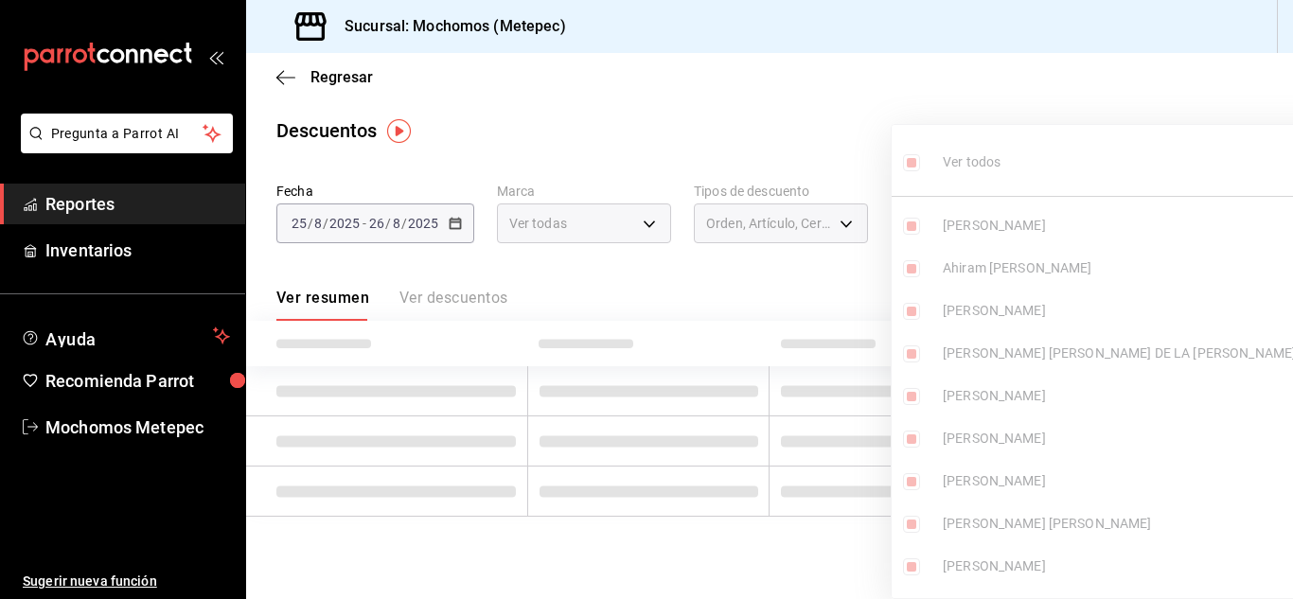
checkbox input "true"
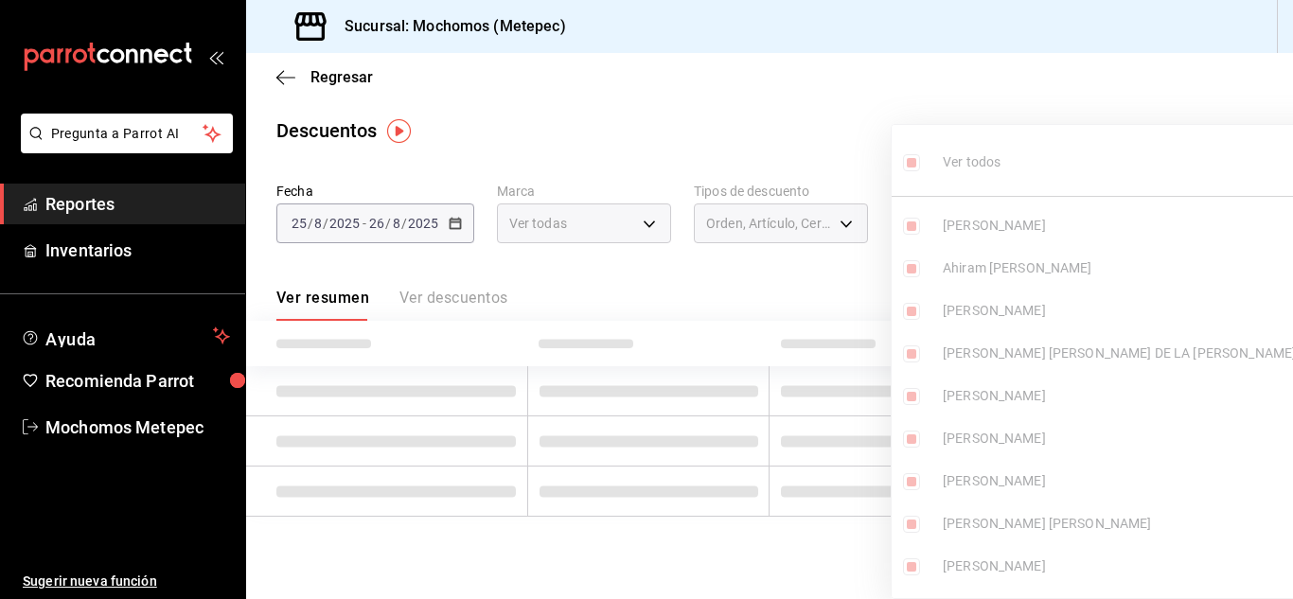
checkbox input "true"
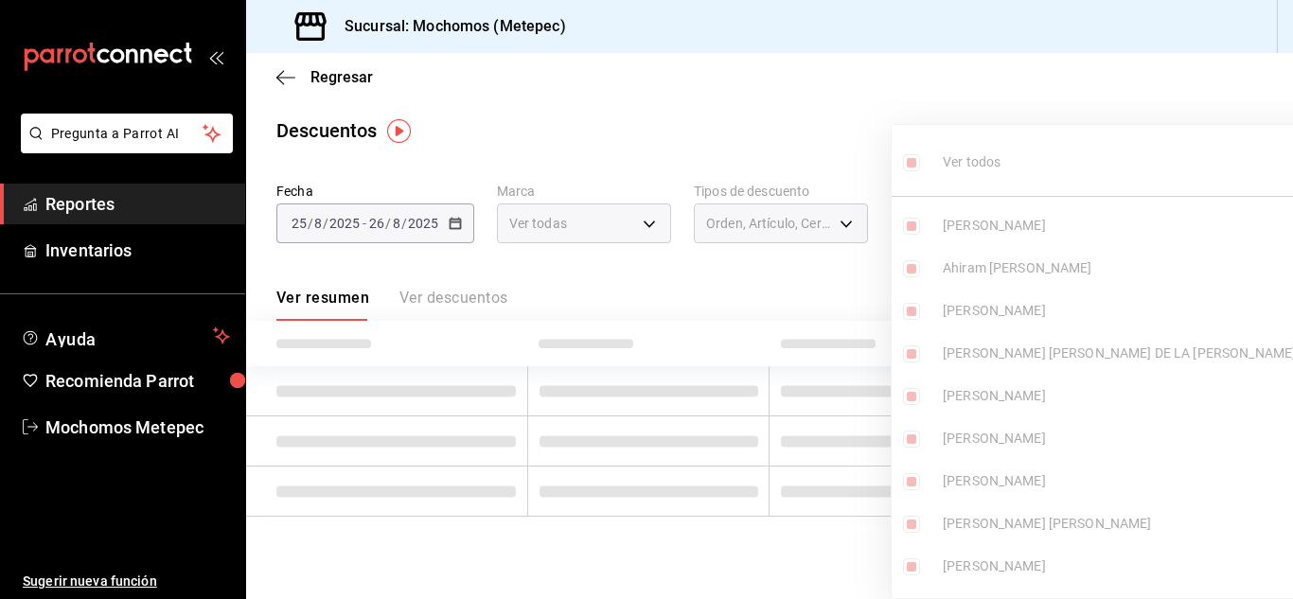
checkbox input "true"
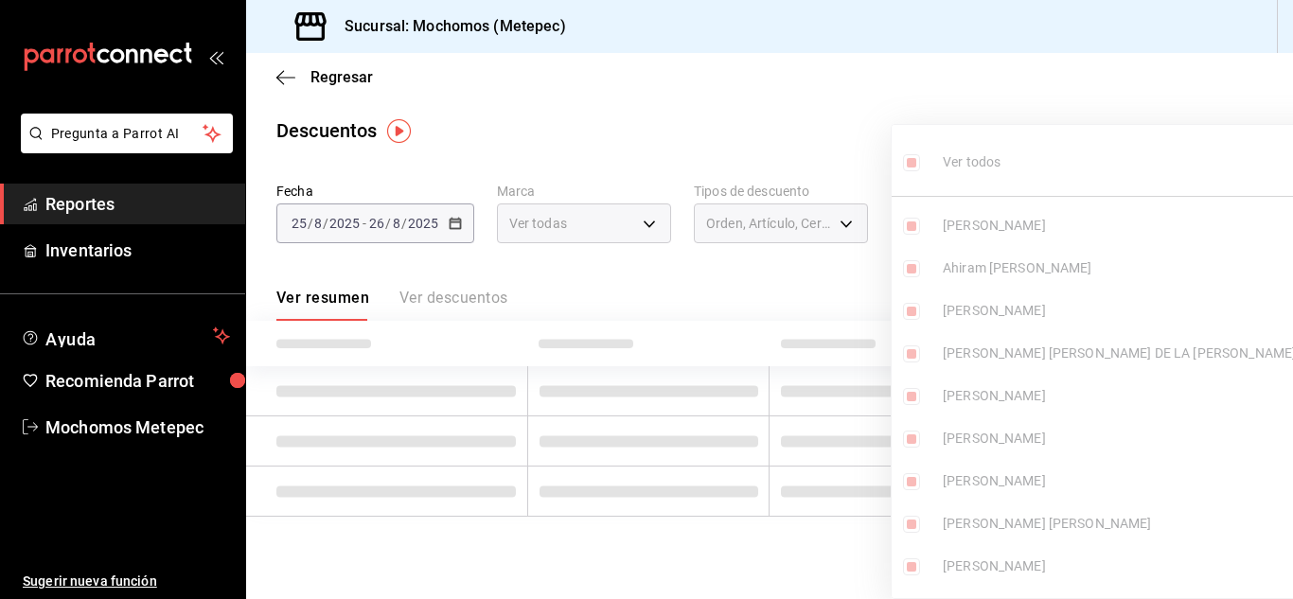
checkbox input "true"
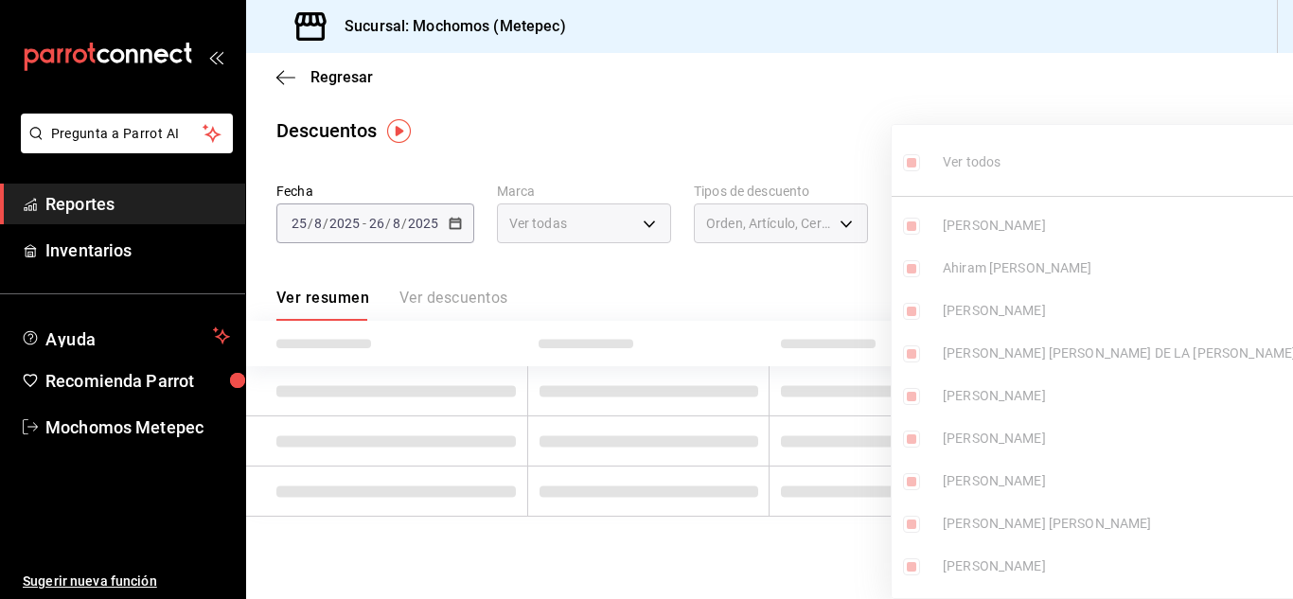
checkbox input "true"
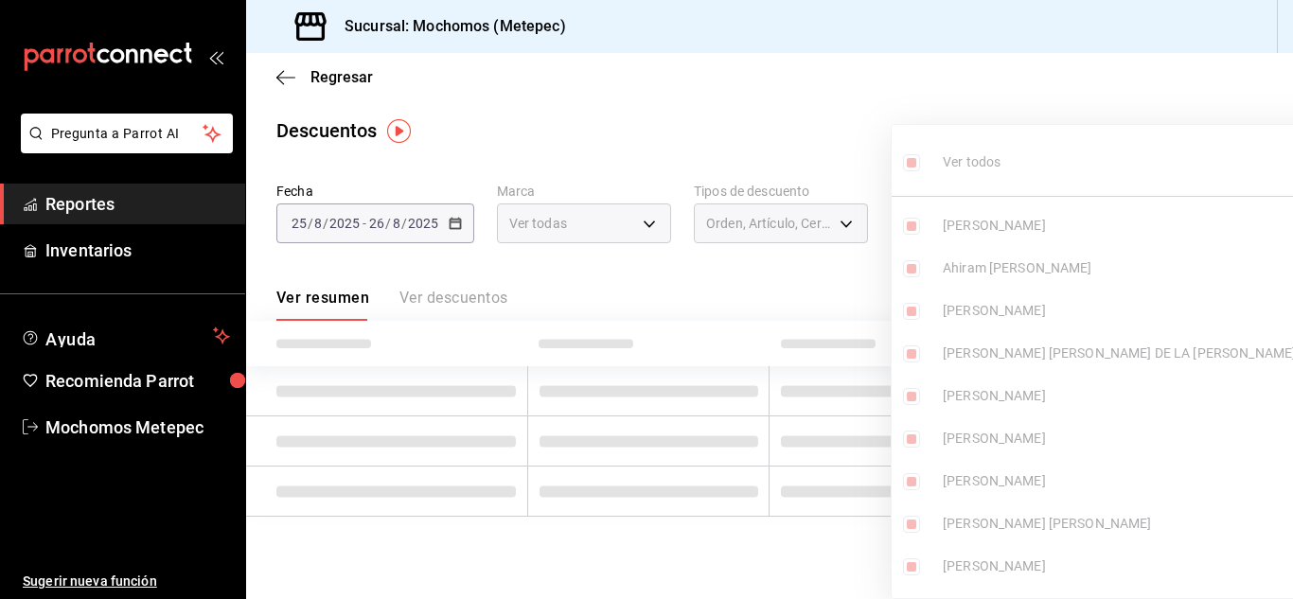
checkbox input "true"
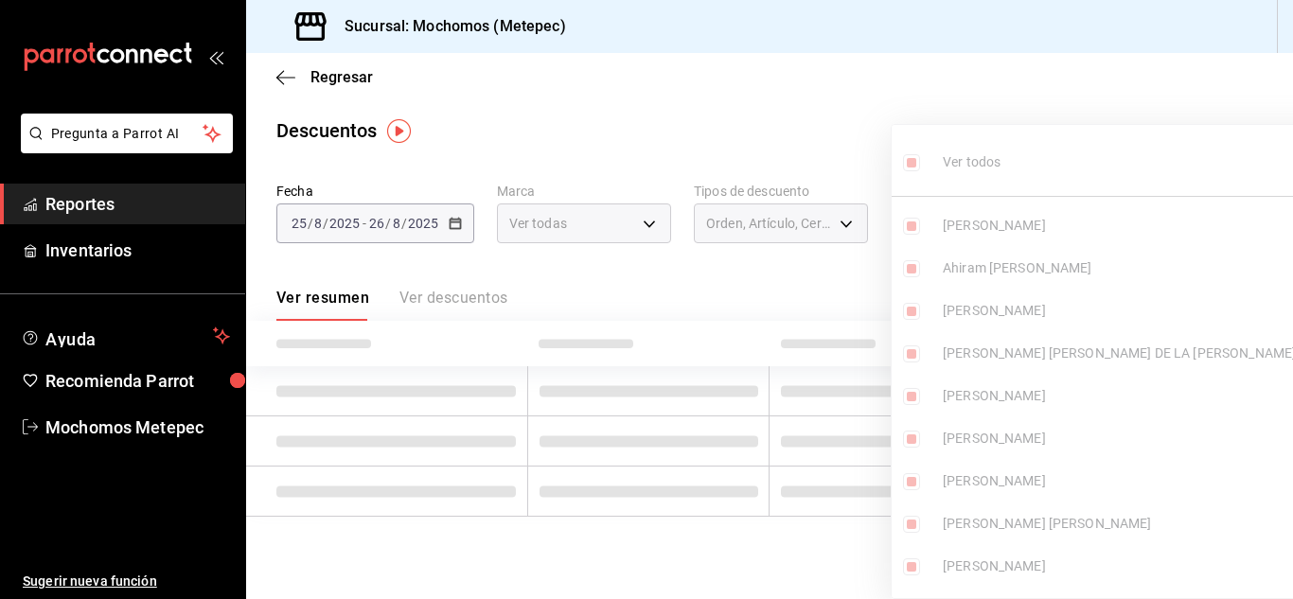
checkbox input "true"
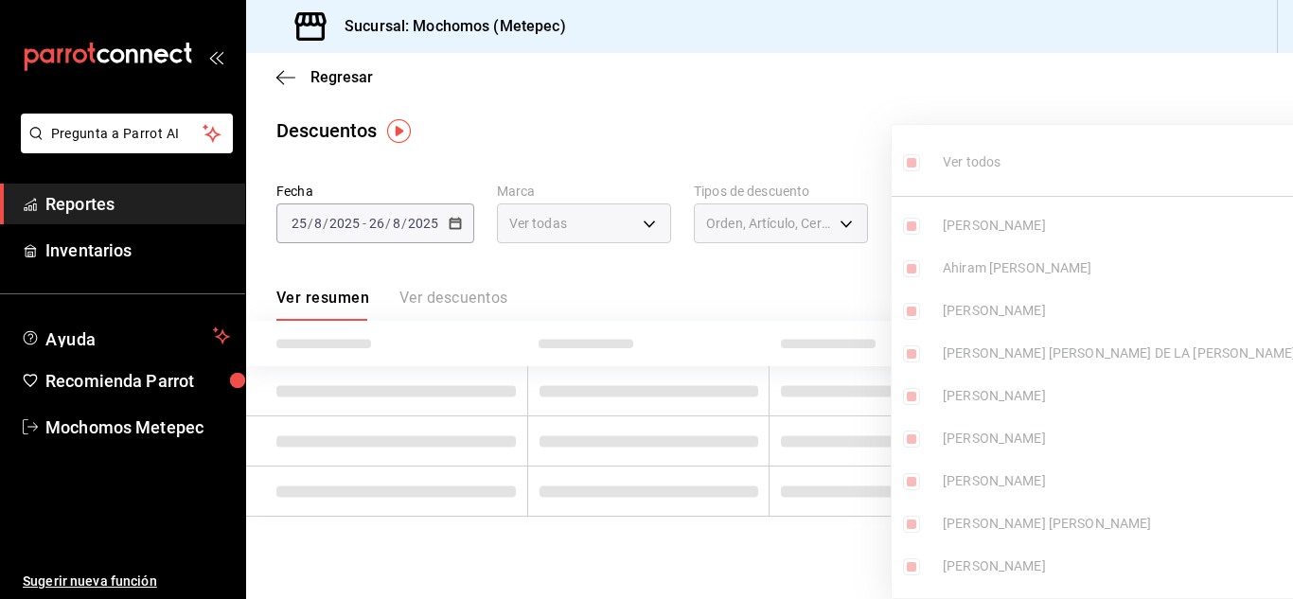
checkbox input "true"
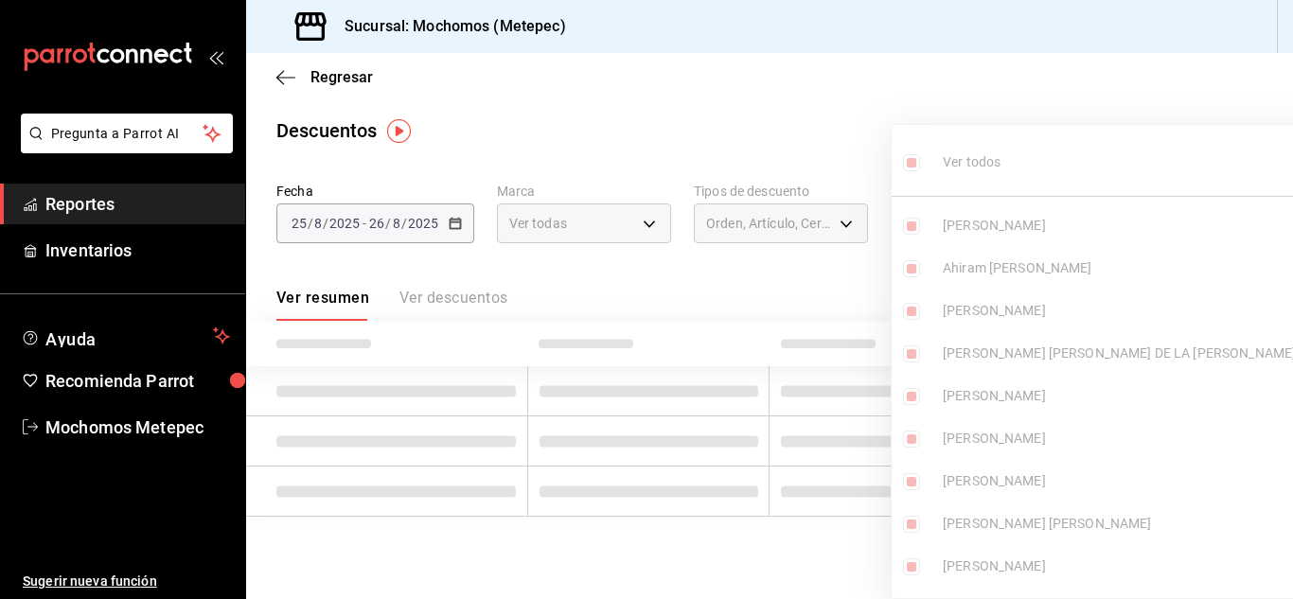
checkbox input "true"
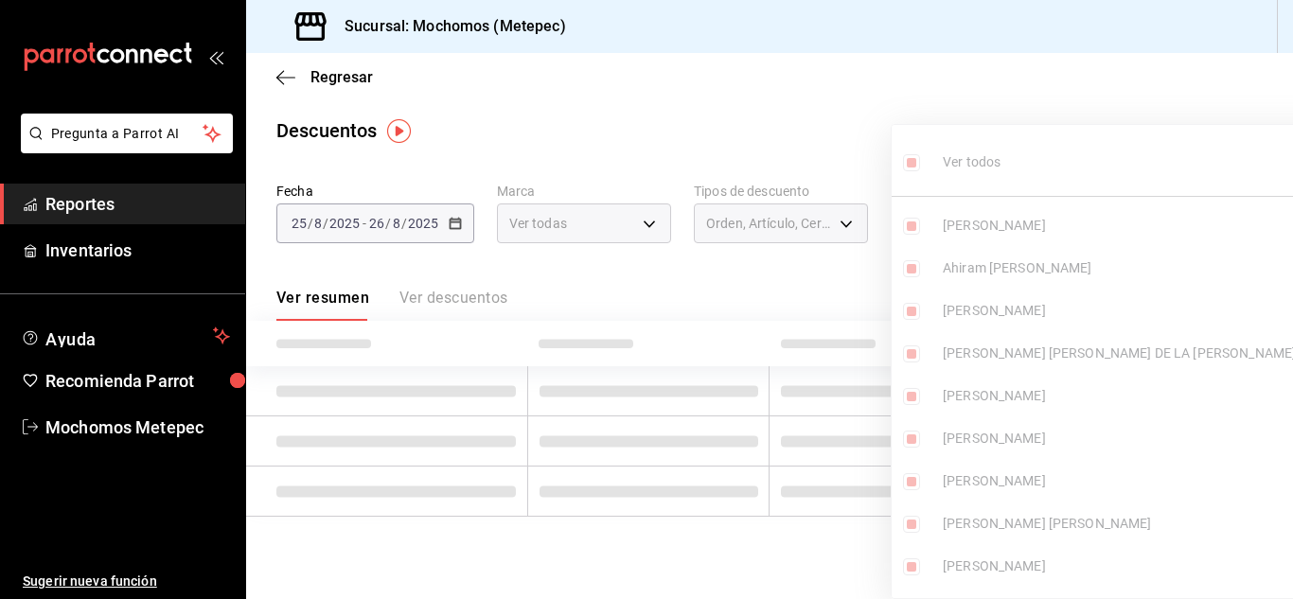
checkbox input "true"
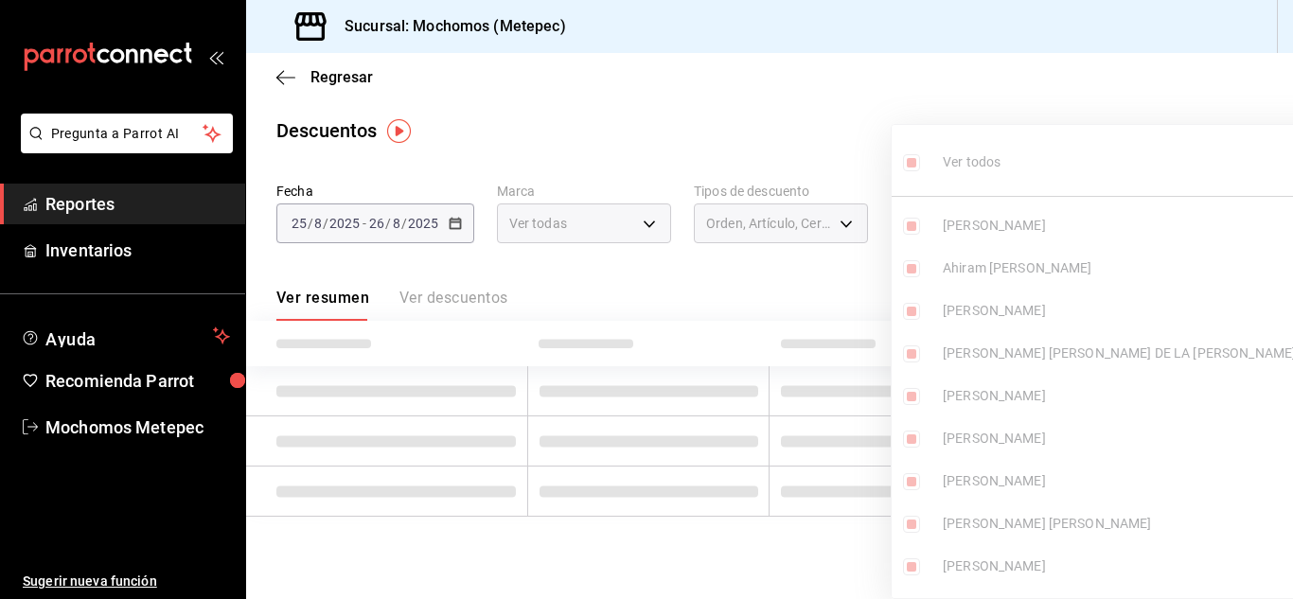
checkbox input "true"
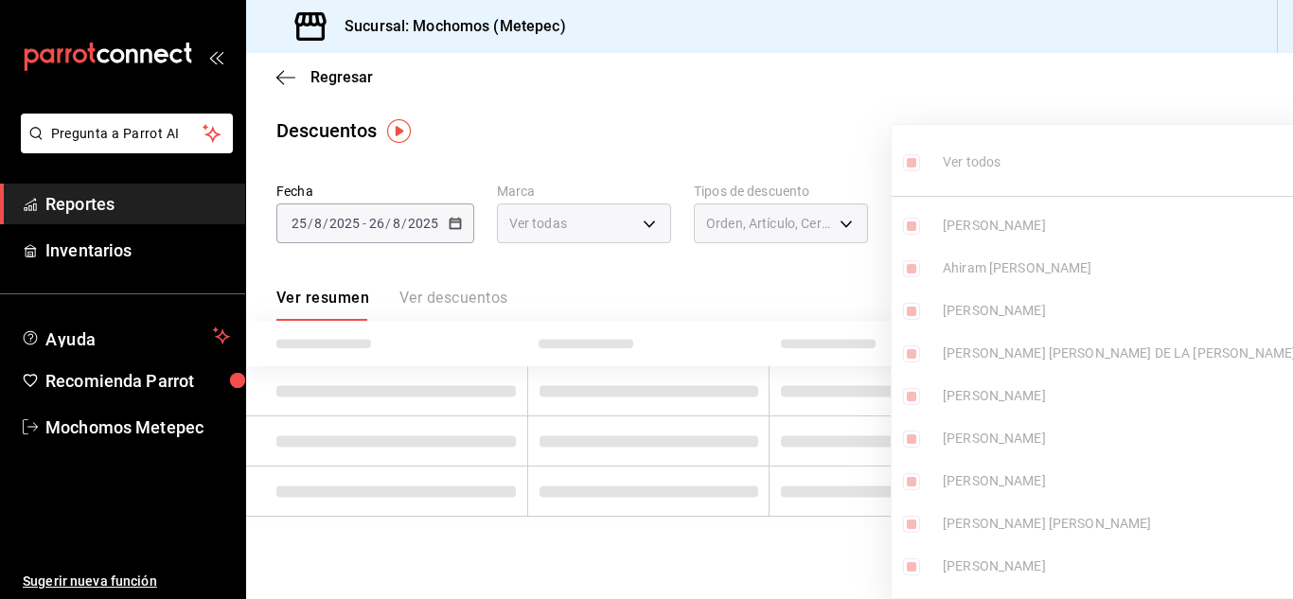
checkbox input "true"
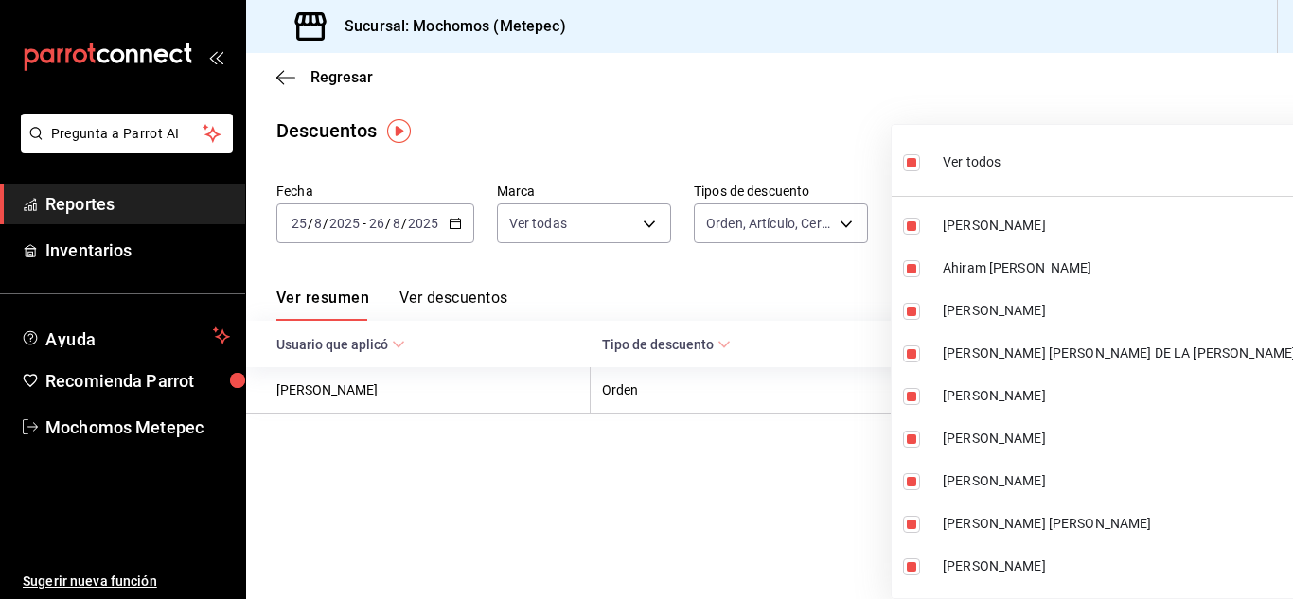
click at [808, 302] on div at bounding box center [646, 299] width 1293 height 599
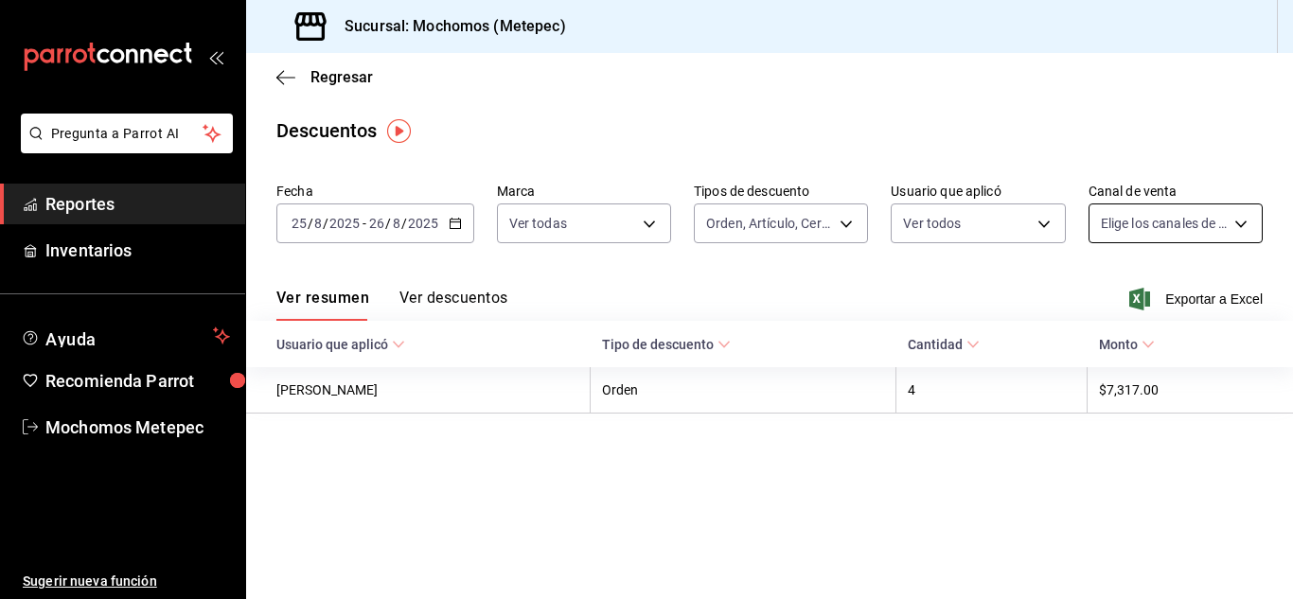
click at [1154, 228] on body "Pregunta a Parrot AI Reportes Inventarios Ayuda Recomienda Parrot Mochomos Mete…" at bounding box center [646, 299] width 1293 height 599
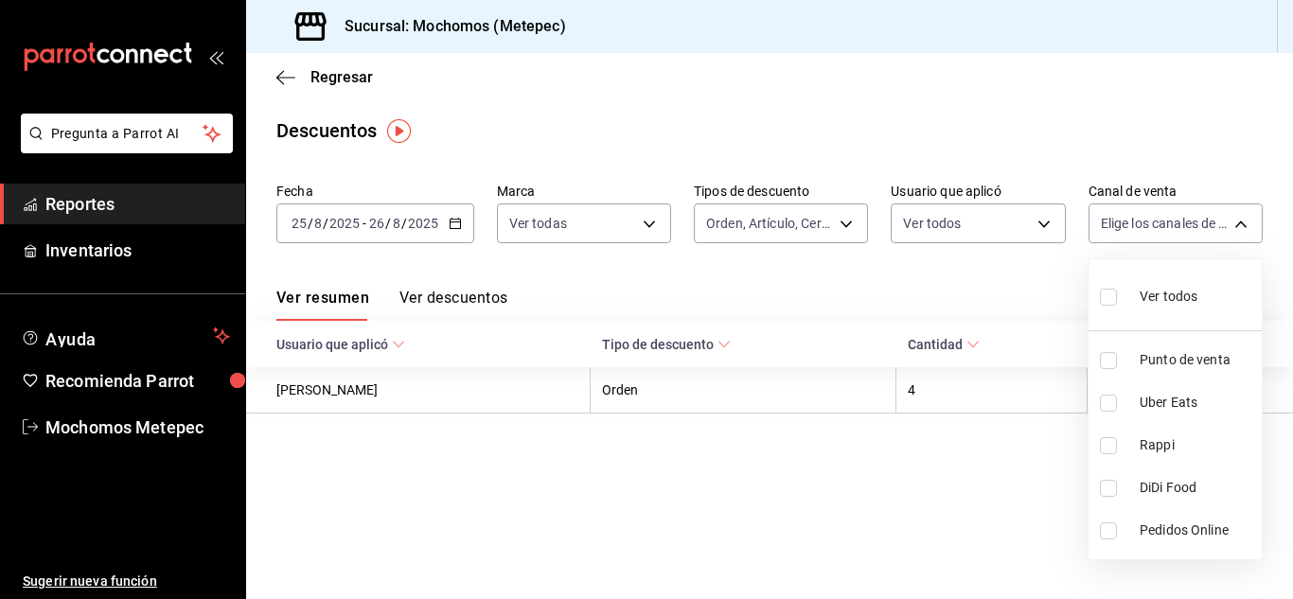
click at [1103, 301] on input "checkbox" at bounding box center [1108, 297] width 17 height 17
click at [955, 290] on div at bounding box center [646, 299] width 1293 height 599
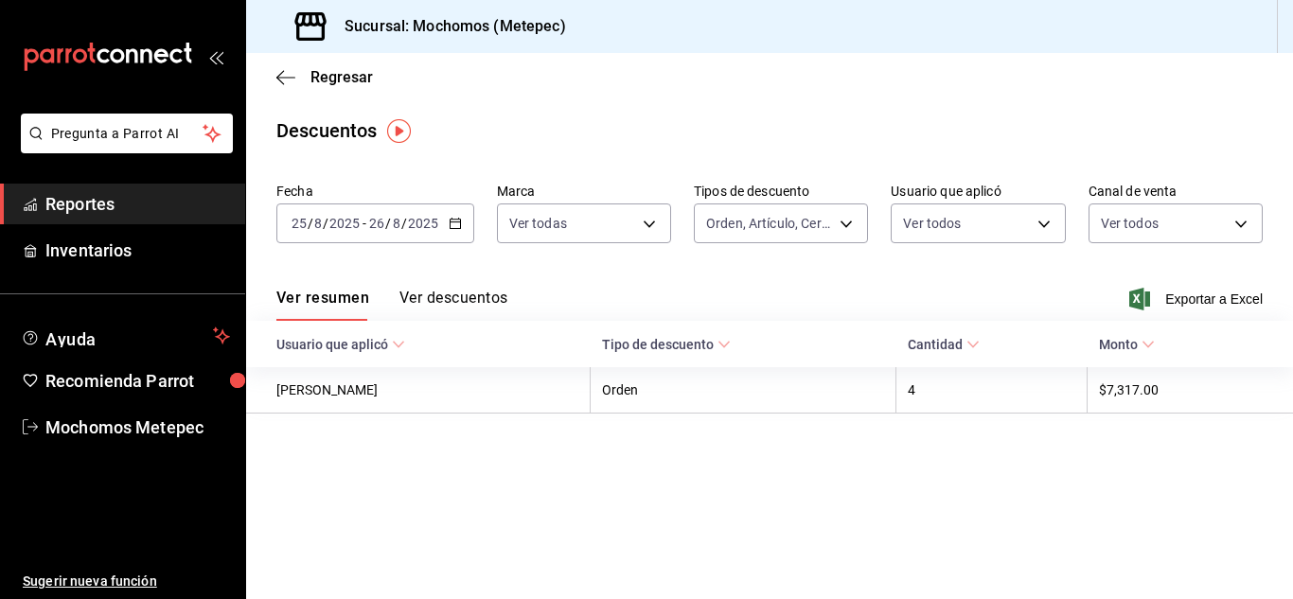
click at [478, 292] on button "Ver descuentos" at bounding box center [453, 305] width 108 height 32
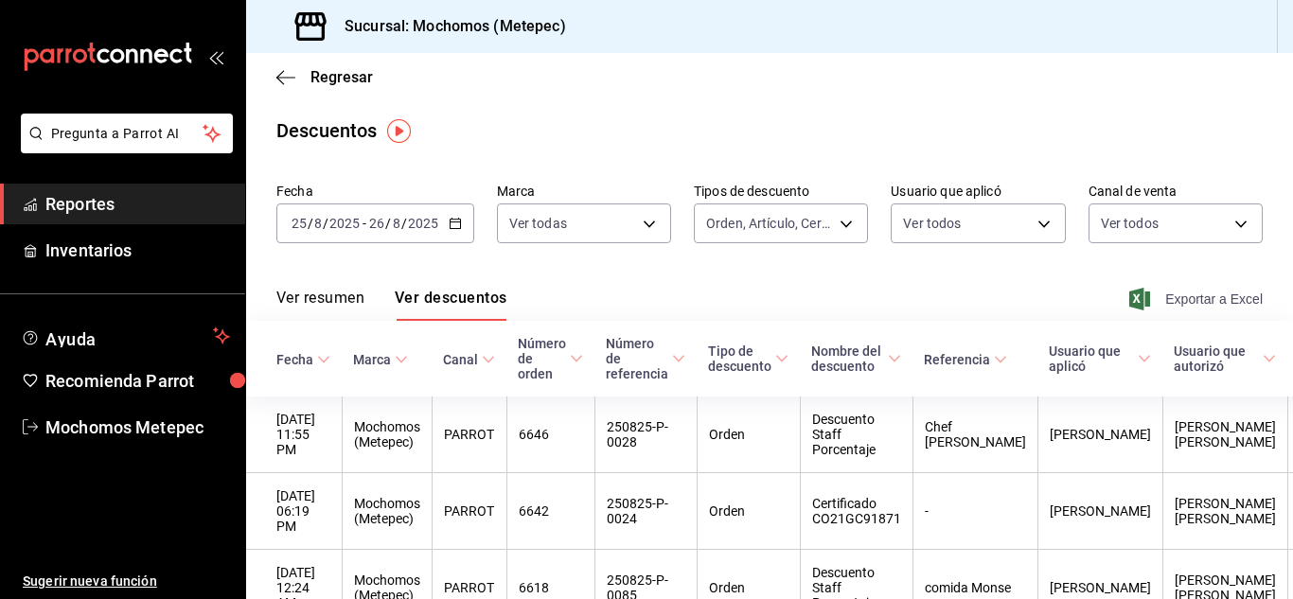
click at [1191, 294] on span "Exportar a Excel" at bounding box center [1198, 299] width 130 height 23
click at [49, 201] on span "Reportes" at bounding box center [137, 204] width 185 height 26
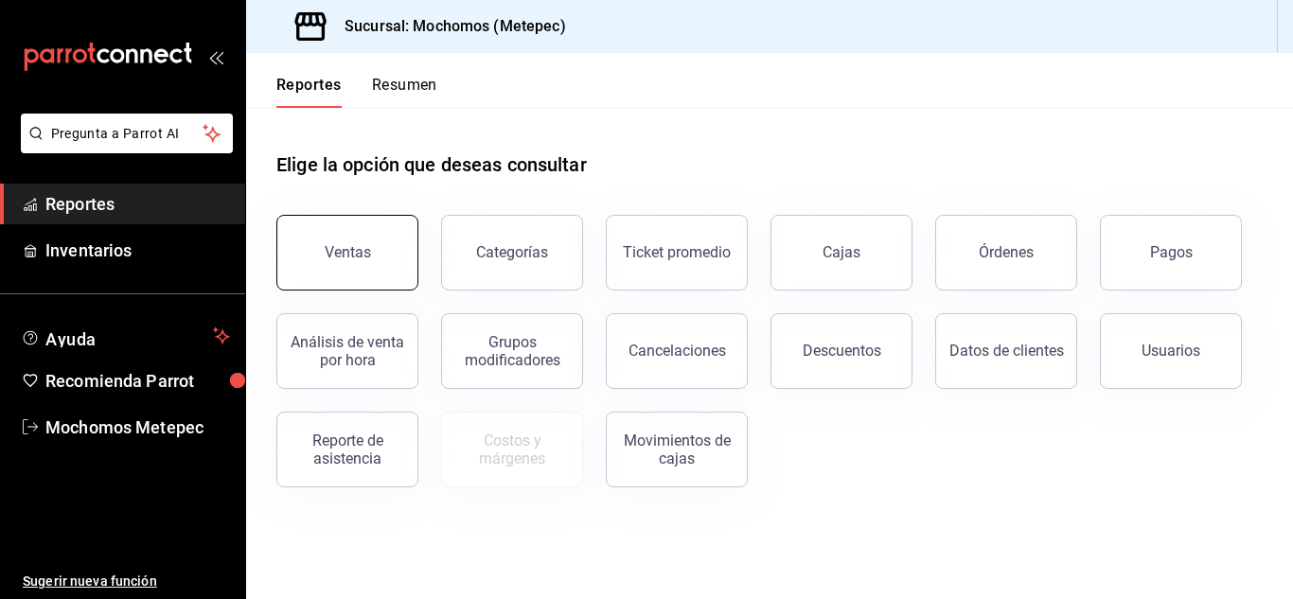
click at [358, 245] on div "Ventas" at bounding box center [348, 252] width 46 height 18
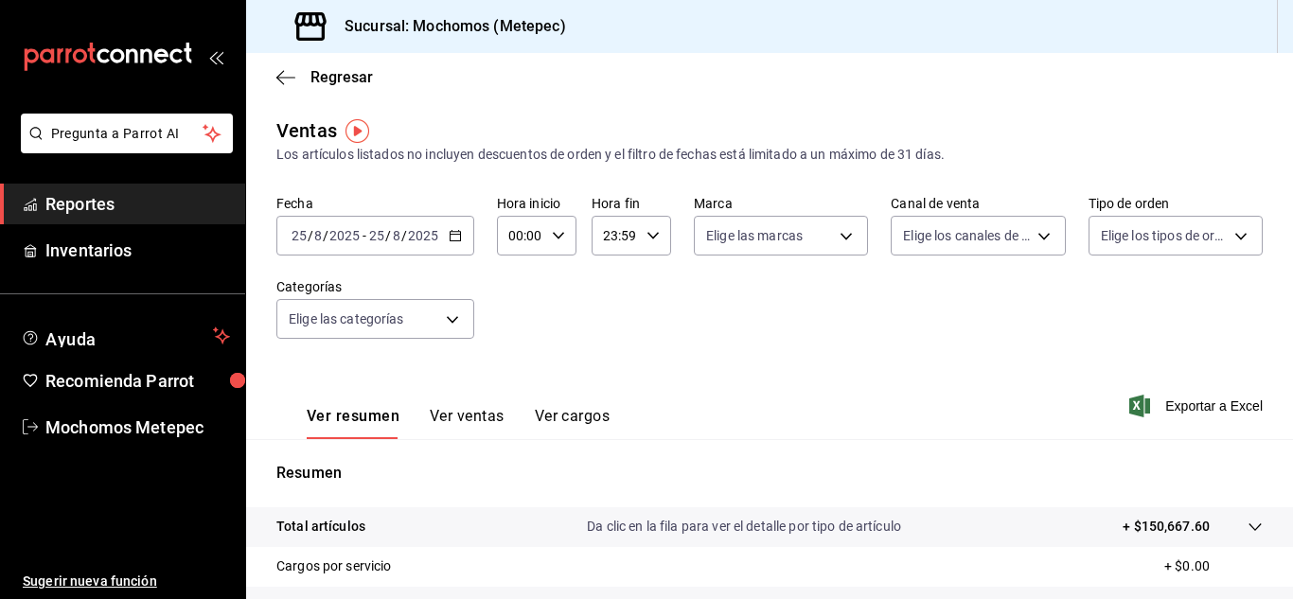
click at [459, 237] on \(Stroke\) "button" at bounding box center [455, 236] width 11 height 10
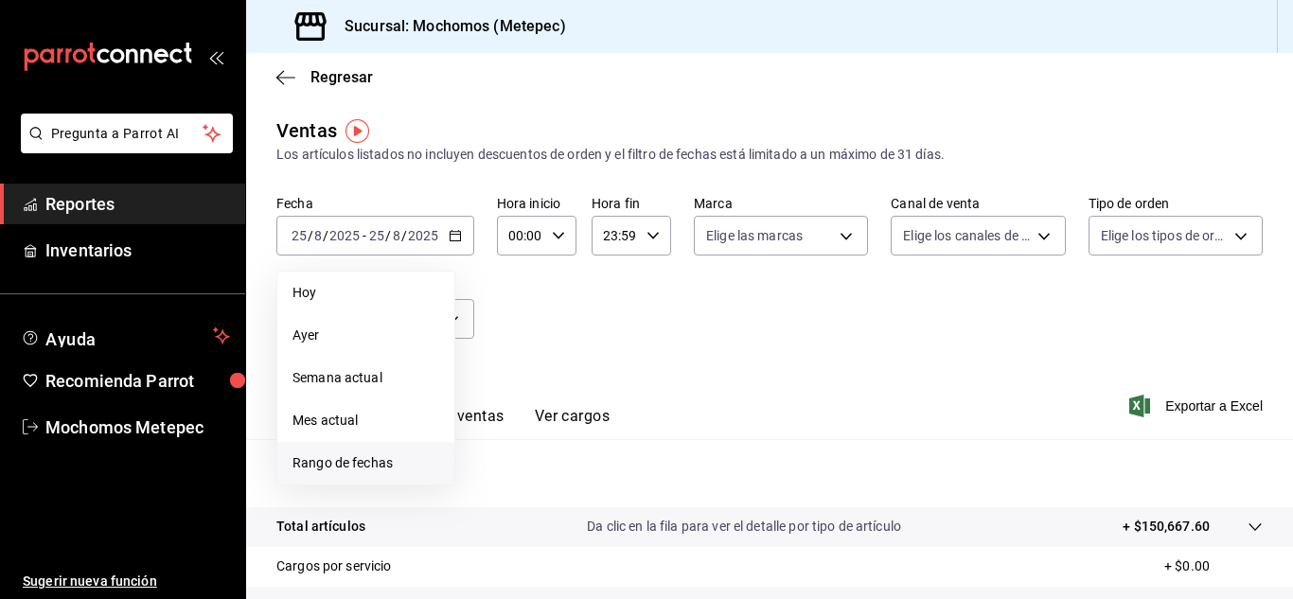
click at [373, 452] on li "Rango de fechas" at bounding box center [365, 463] width 177 height 43
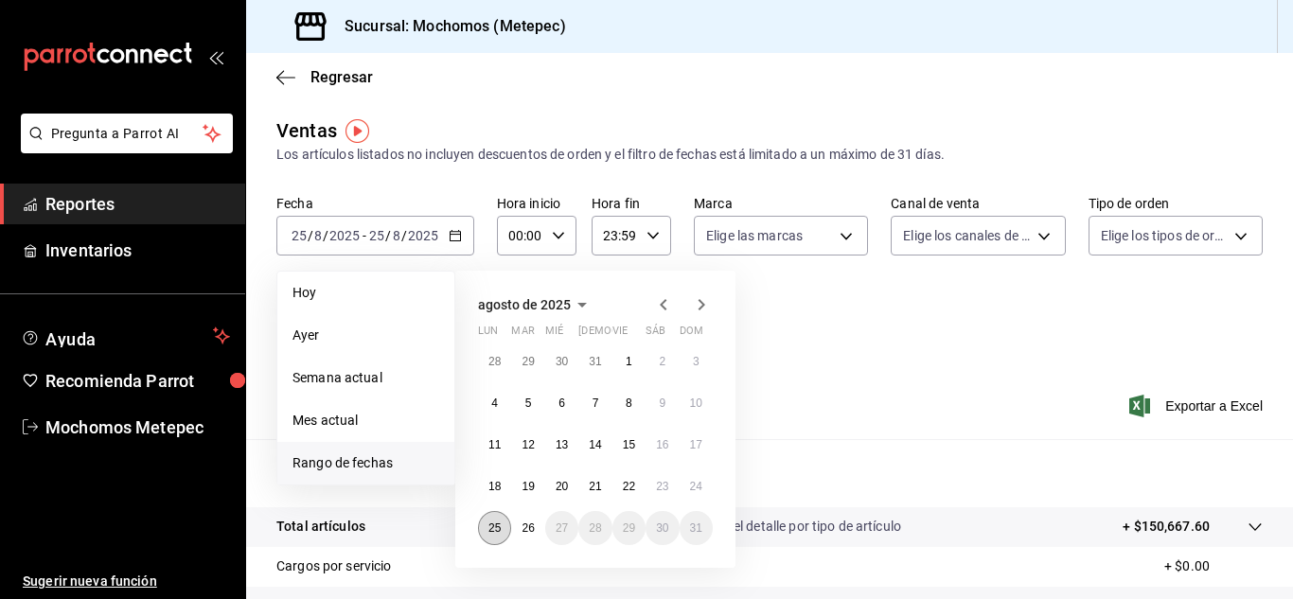
click at [504, 542] on button "25" at bounding box center [494, 528] width 33 height 34
click at [519, 538] on button "26" at bounding box center [527, 528] width 33 height 34
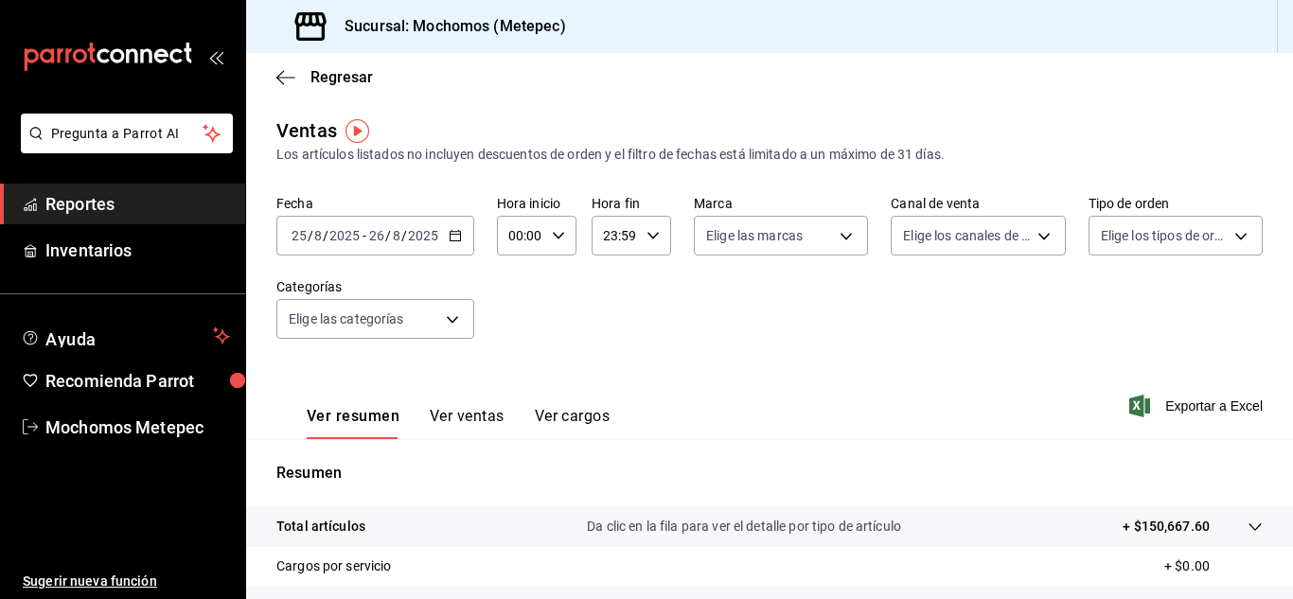
click at [559, 227] on div "00:00 Hora inicio" at bounding box center [537, 236] width 80 height 40
click at [512, 297] on button "05" at bounding box center [515, 306] width 31 height 38
click at [644, 246] on div at bounding box center [646, 299] width 1293 height 599
click at [644, 246] on div "23:59 Hora fin" at bounding box center [632, 236] width 80 height 40
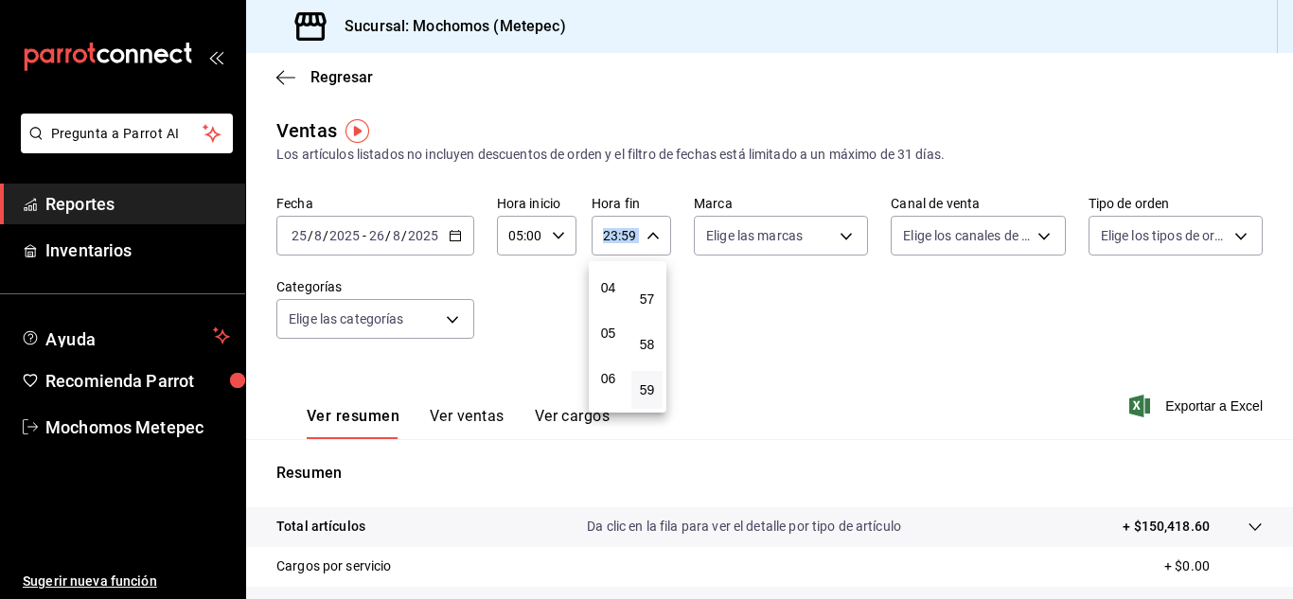
scroll to position [177, 0]
click at [616, 322] on button "05" at bounding box center [608, 334] width 31 height 38
click at [650, 287] on span "00" at bounding box center [647, 283] width 9 height 15
click at [744, 248] on div at bounding box center [646, 299] width 1293 height 599
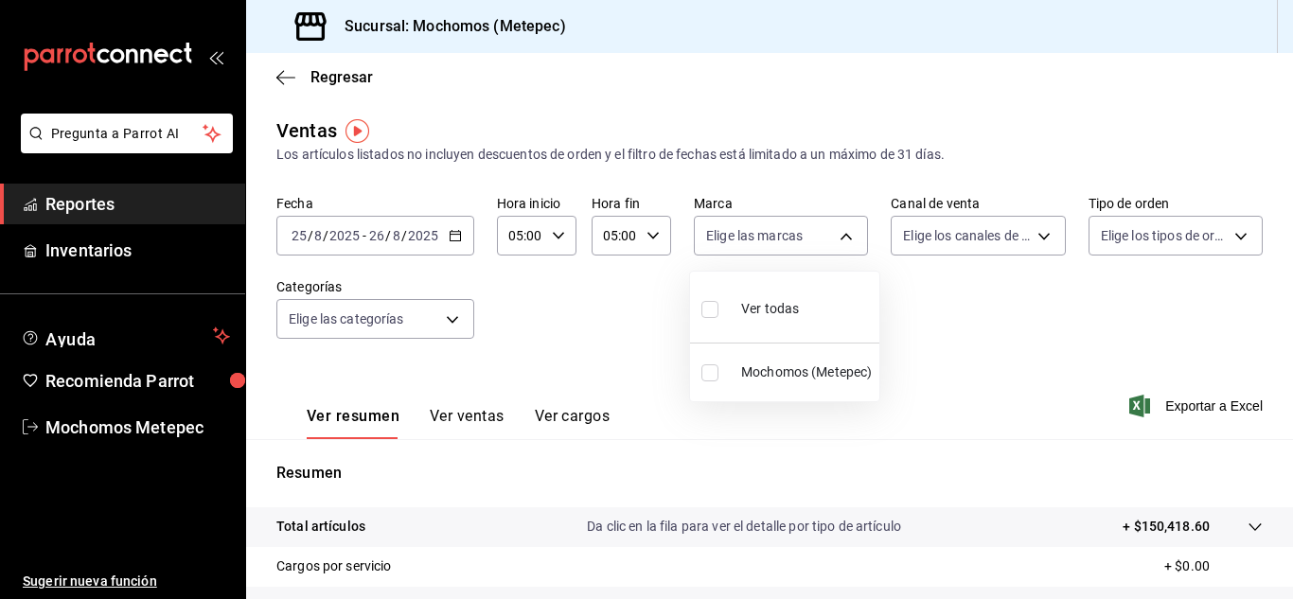
click at [744, 248] on body "Pregunta a Parrot AI Reportes Inventarios Ayuda Recomienda Parrot Mochomos Mete…" at bounding box center [646, 299] width 1293 height 599
click at [708, 307] on input "checkbox" at bounding box center [709, 309] width 17 height 17
click at [952, 239] on div at bounding box center [646, 299] width 1293 height 599
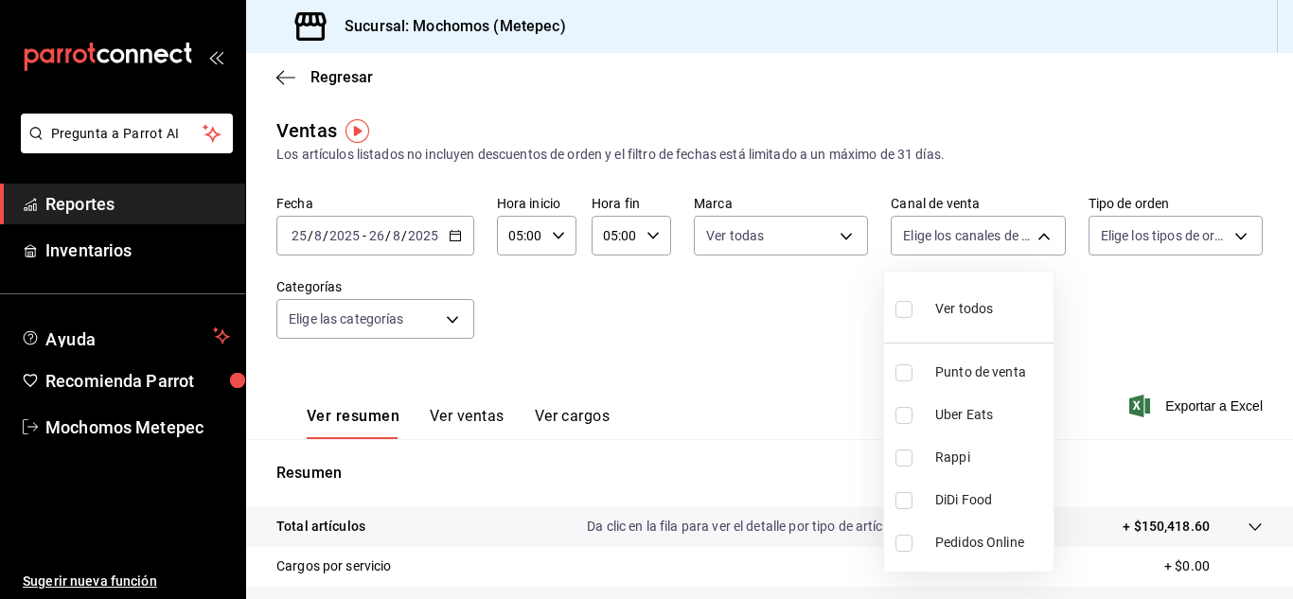
click at [952, 239] on body "Pregunta a Parrot AI Reportes Inventarios Ayuda Recomienda Parrot Mochomos Mete…" at bounding box center [646, 299] width 1293 height 599
click at [903, 310] on input "checkbox" at bounding box center [903, 309] width 17 height 17
click at [1132, 236] on div at bounding box center [646, 299] width 1293 height 599
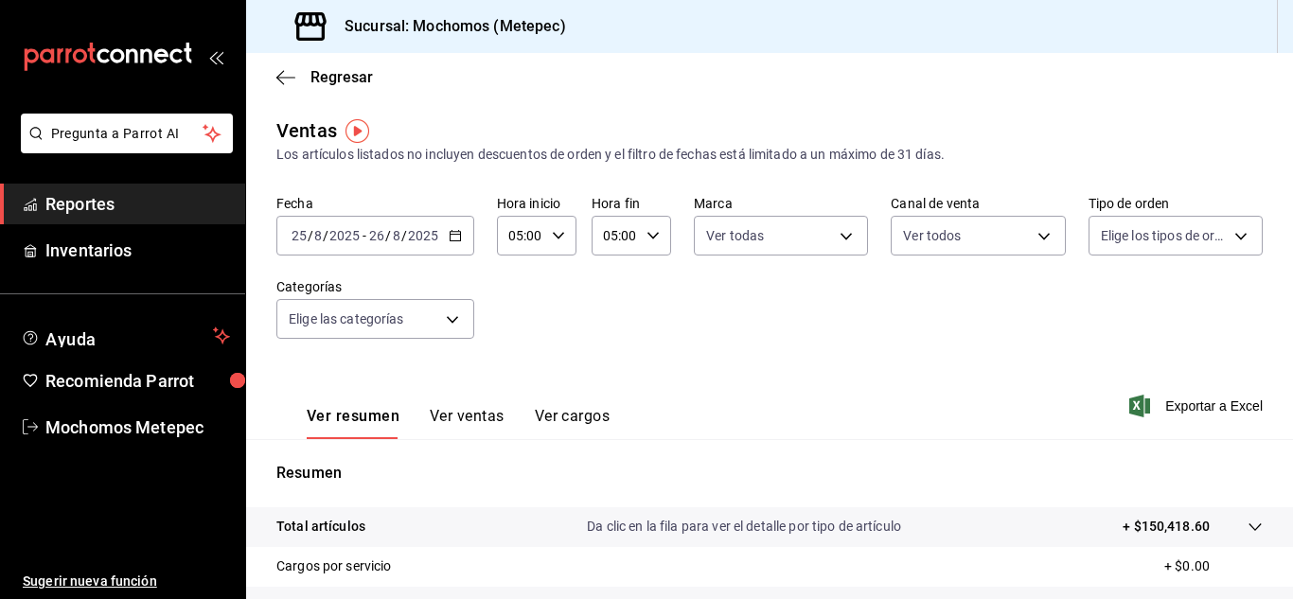
click at [1132, 236] on body "Pregunta a Parrot AI Reportes Inventarios Ayuda Recomienda Parrot Mochomos Mete…" at bounding box center [646, 299] width 1293 height 599
click at [1097, 315] on input "checkbox" at bounding box center [1097, 309] width 17 height 17
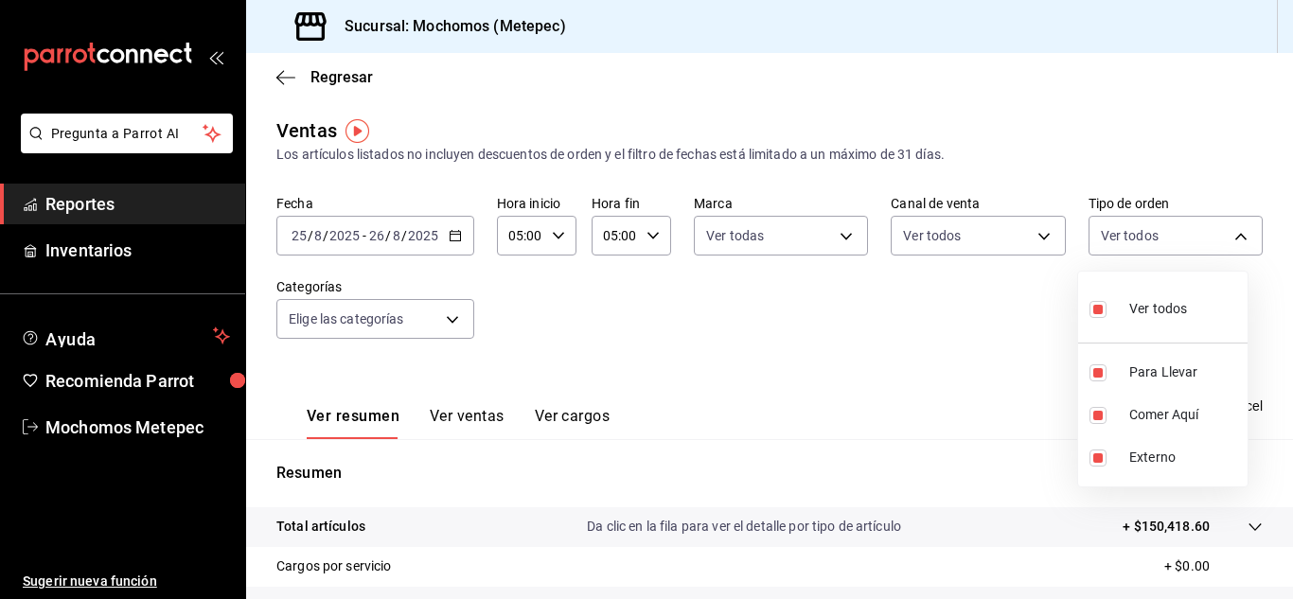
click at [445, 312] on div at bounding box center [646, 299] width 1293 height 599
click at [445, 312] on body "Pregunta a Parrot AI Reportes Inventarios Ayuda Recomienda Parrot Mochomos Mete…" at bounding box center [646, 299] width 1293 height 599
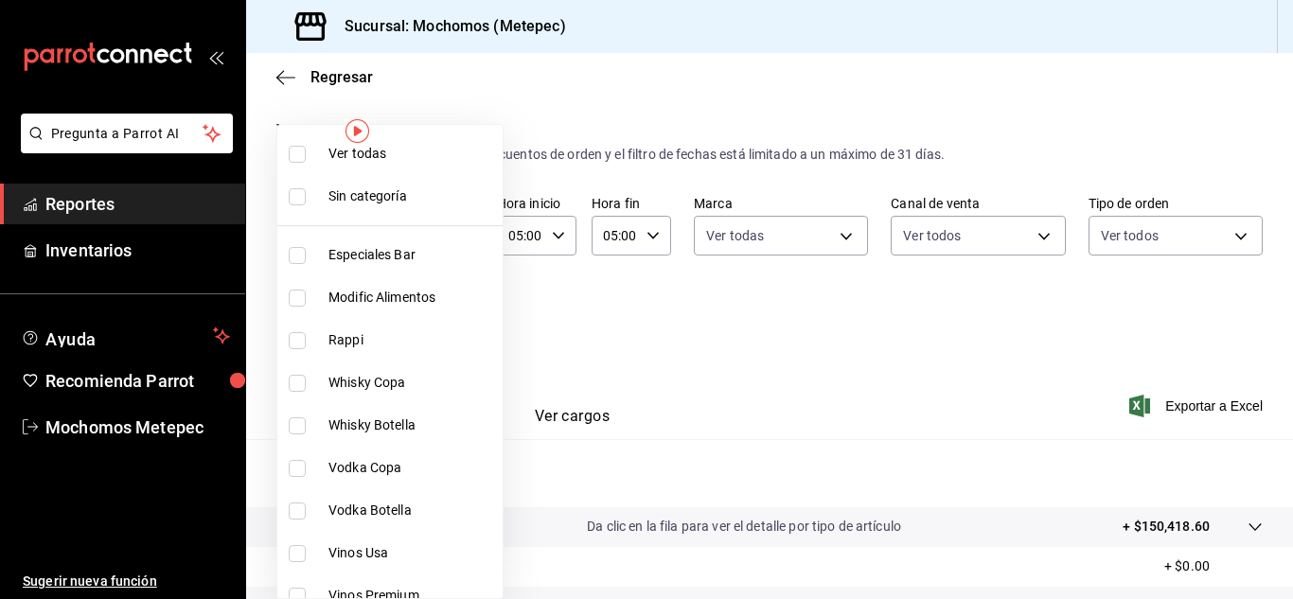
click at [293, 151] on input "checkbox" at bounding box center [297, 154] width 17 height 17
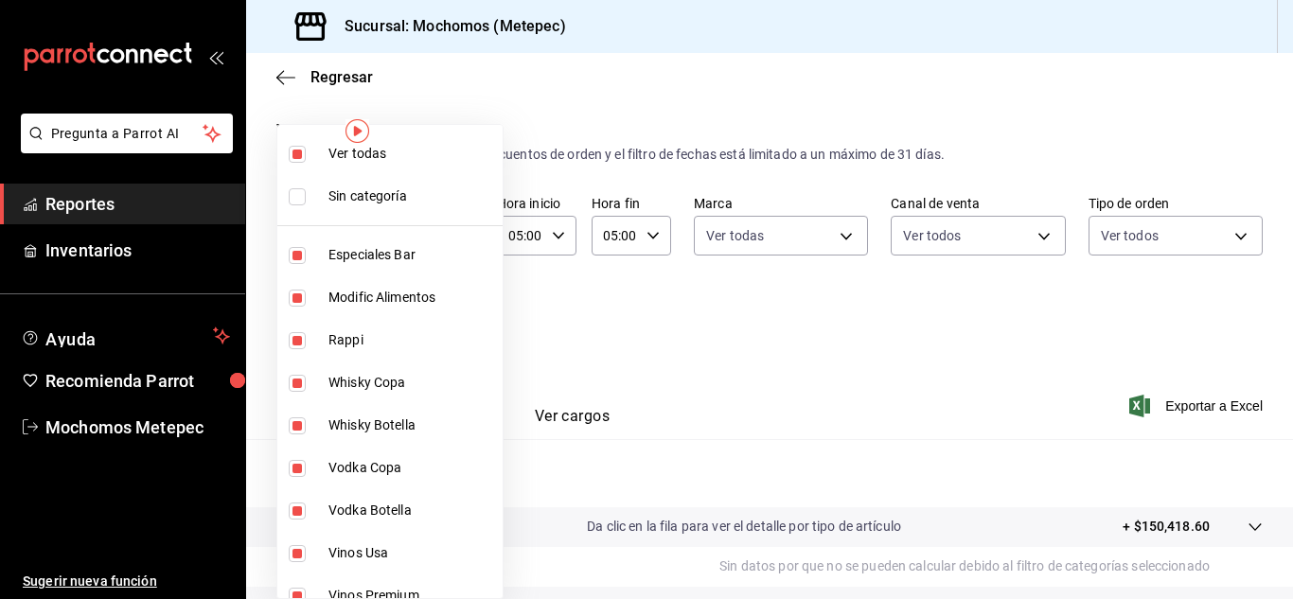
click at [293, 151] on input "checkbox" at bounding box center [297, 154] width 17 height 17
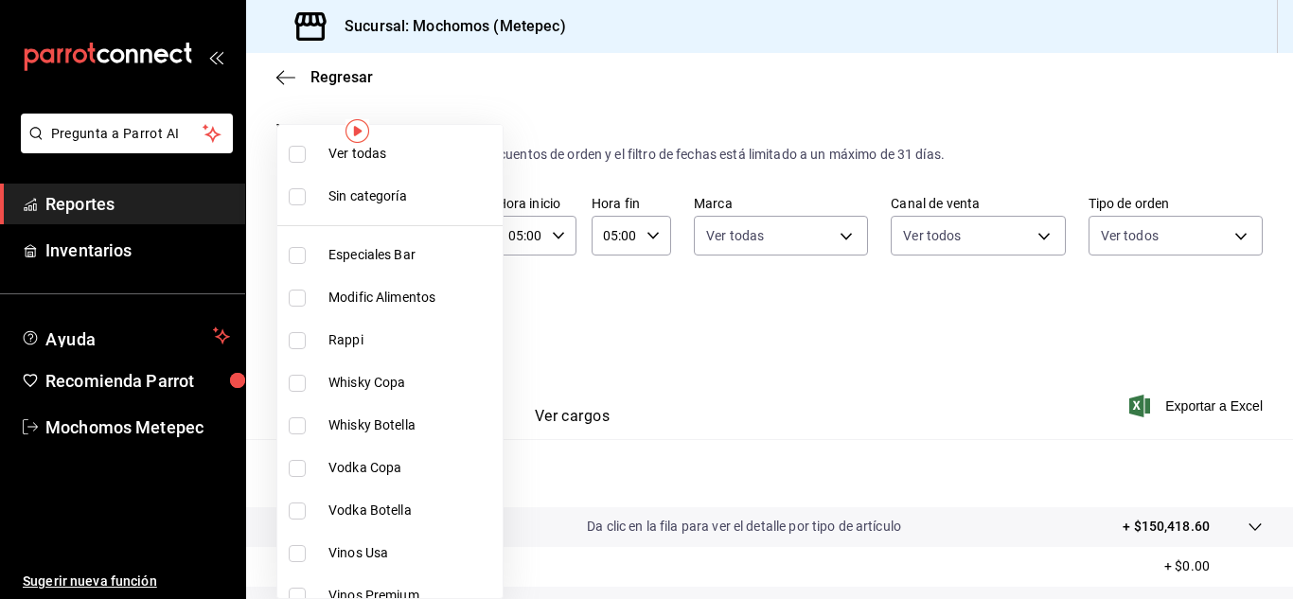
click at [292, 160] on input "checkbox" at bounding box center [297, 154] width 17 height 17
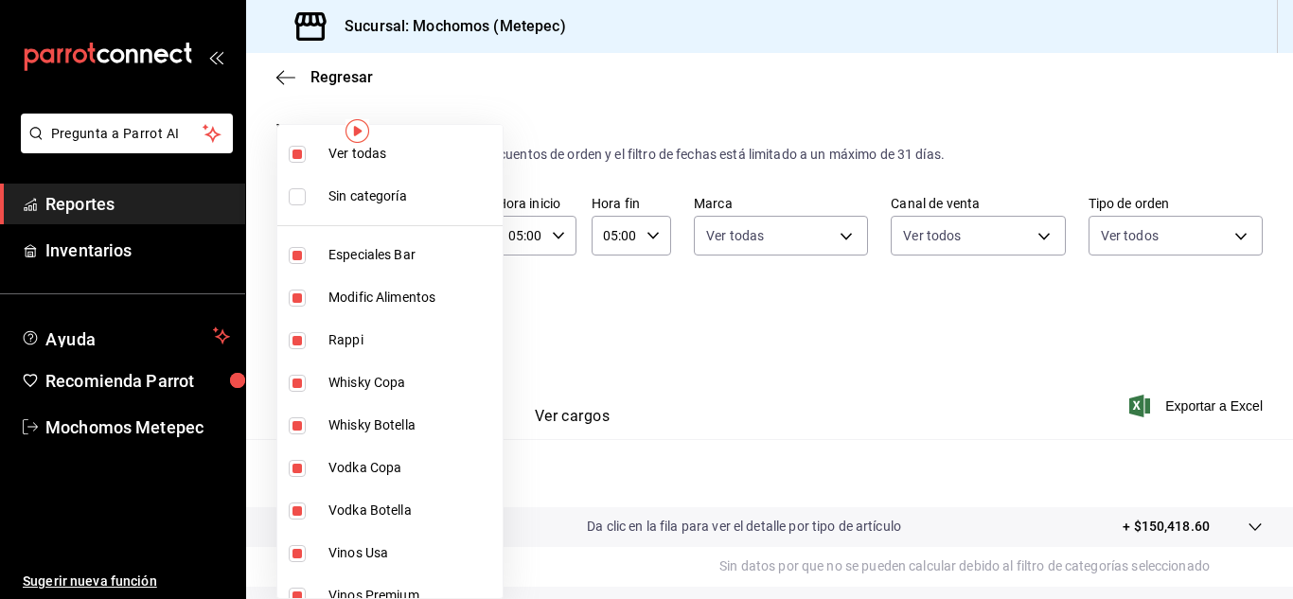
click at [635, 341] on div at bounding box center [646, 299] width 1293 height 599
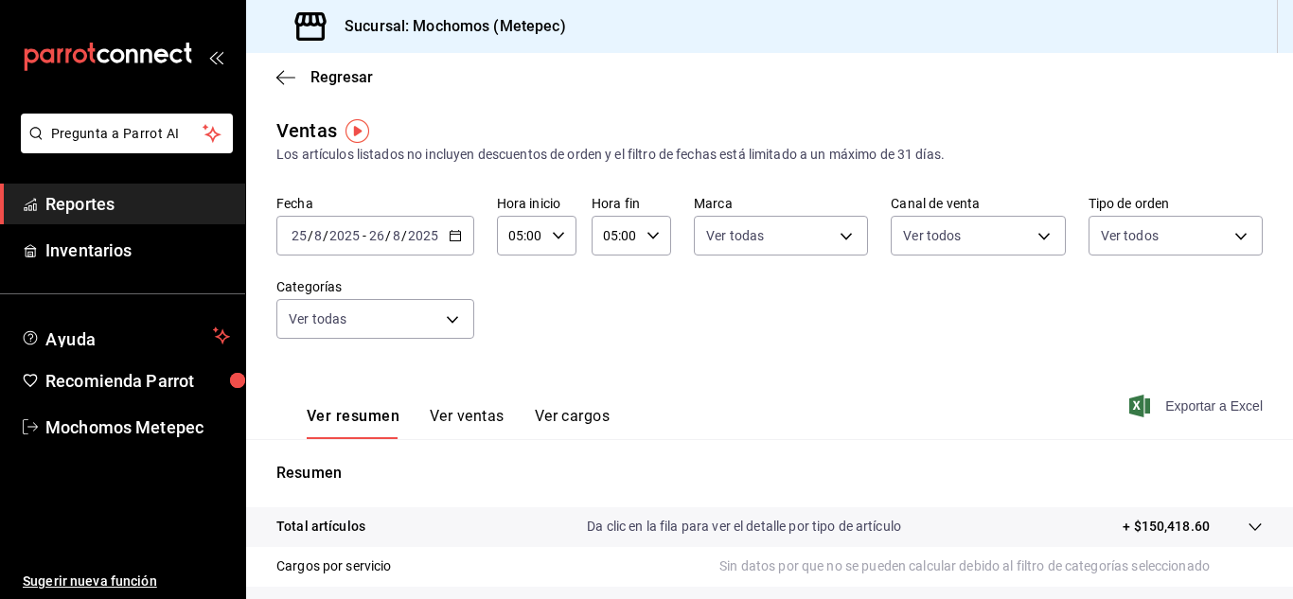
click at [1139, 405] on span "Exportar a Excel" at bounding box center [1198, 406] width 130 height 23
click at [151, 201] on span "Reportes" at bounding box center [137, 204] width 185 height 26
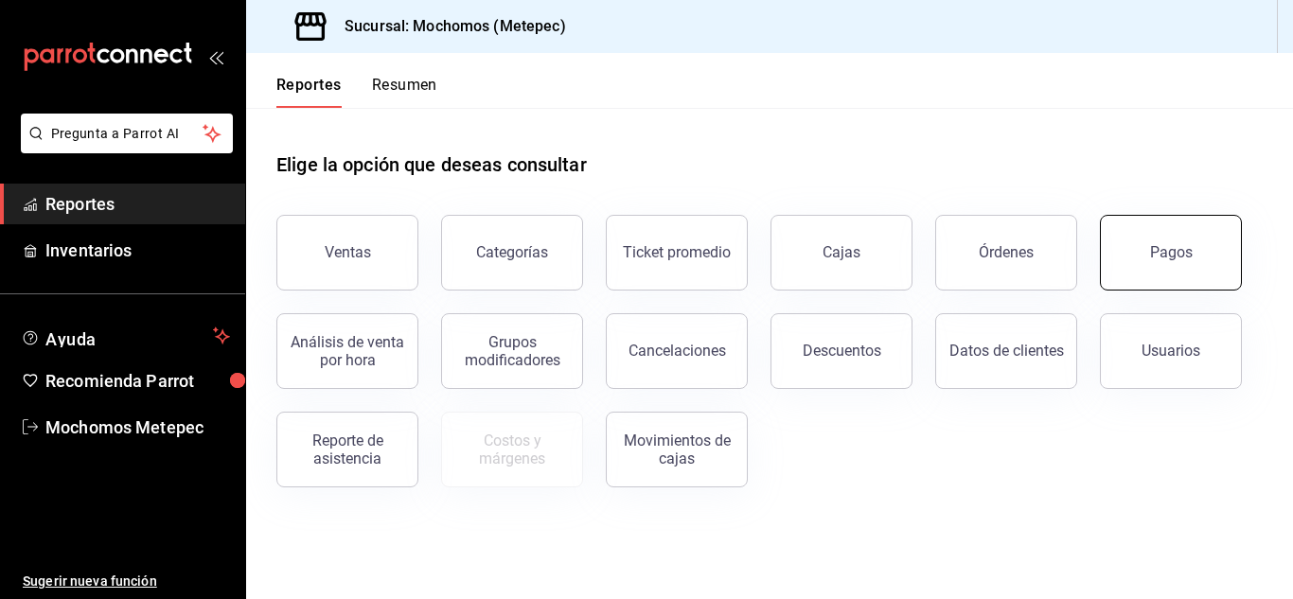
click at [1174, 244] on div "Pagos" at bounding box center [1171, 252] width 43 height 18
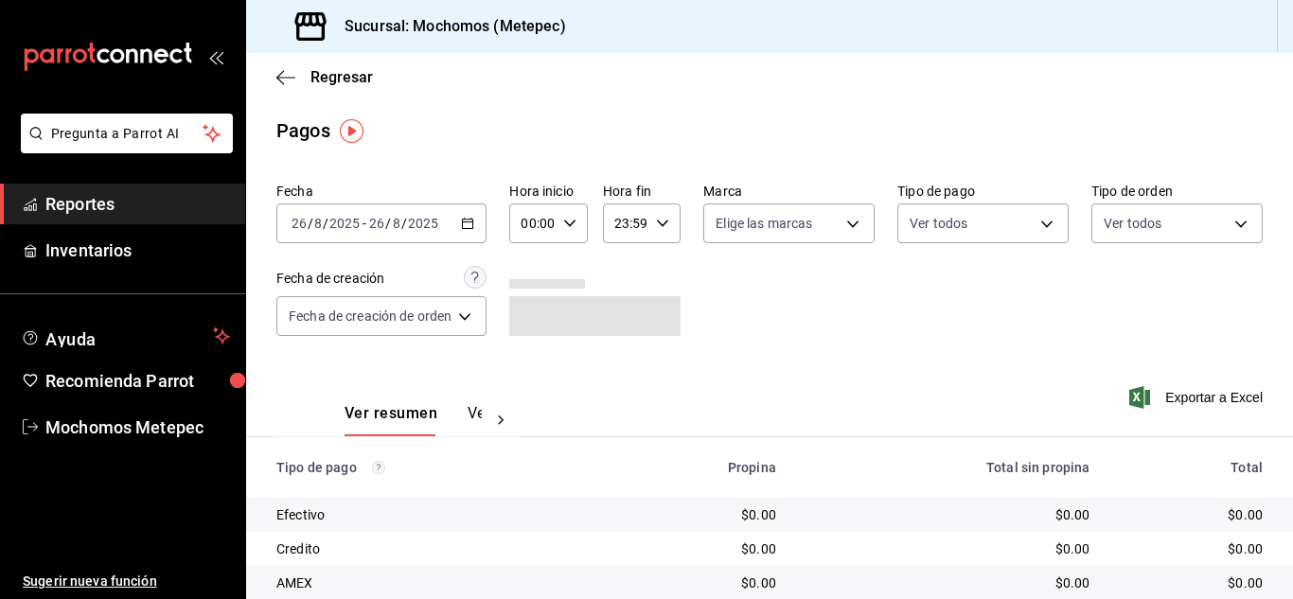
click at [478, 221] on div "[DATE] [DATE] - [DATE] [DATE]" at bounding box center [381, 224] width 210 height 40
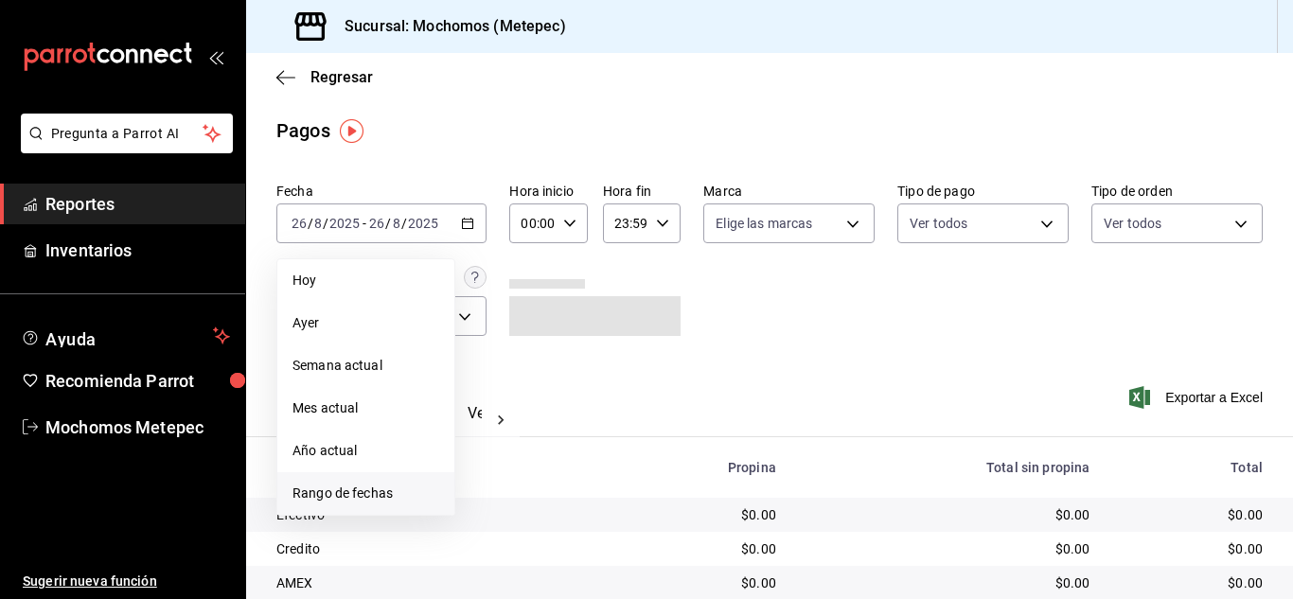
click at [387, 486] on span "Rango de fechas" at bounding box center [365, 494] width 147 height 20
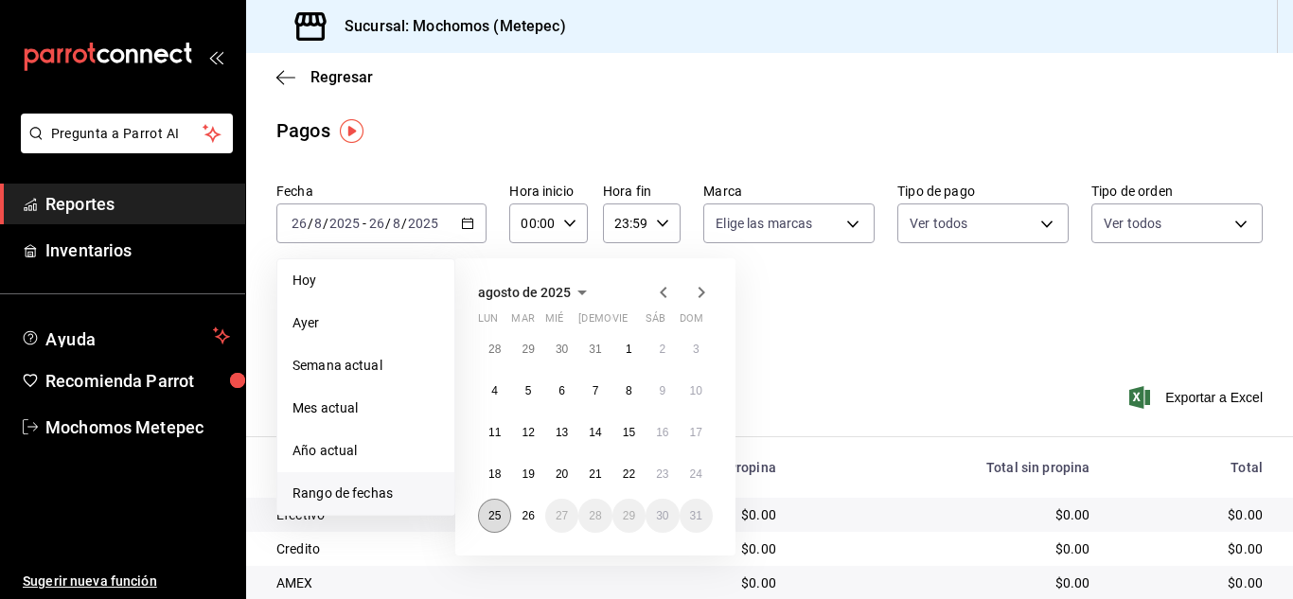
click at [491, 523] on button "25" at bounding box center [494, 516] width 33 height 34
click at [524, 522] on abbr "26" at bounding box center [528, 515] width 12 height 13
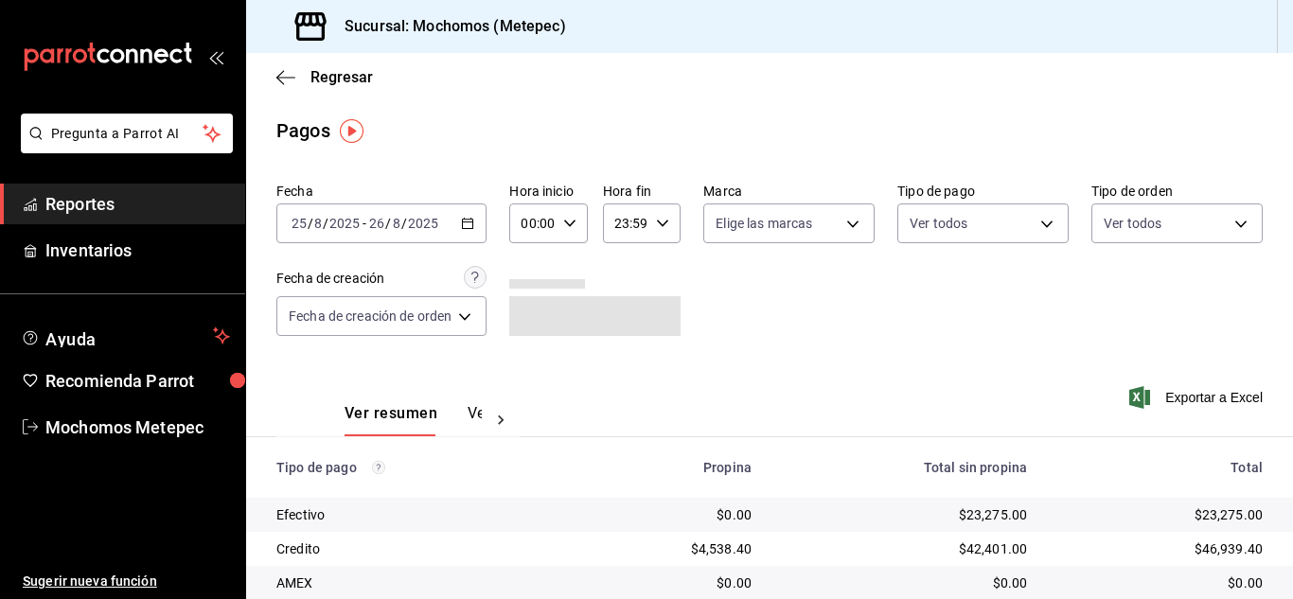
click at [561, 216] on div "00:00 Hora inicio" at bounding box center [548, 224] width 78 height 40
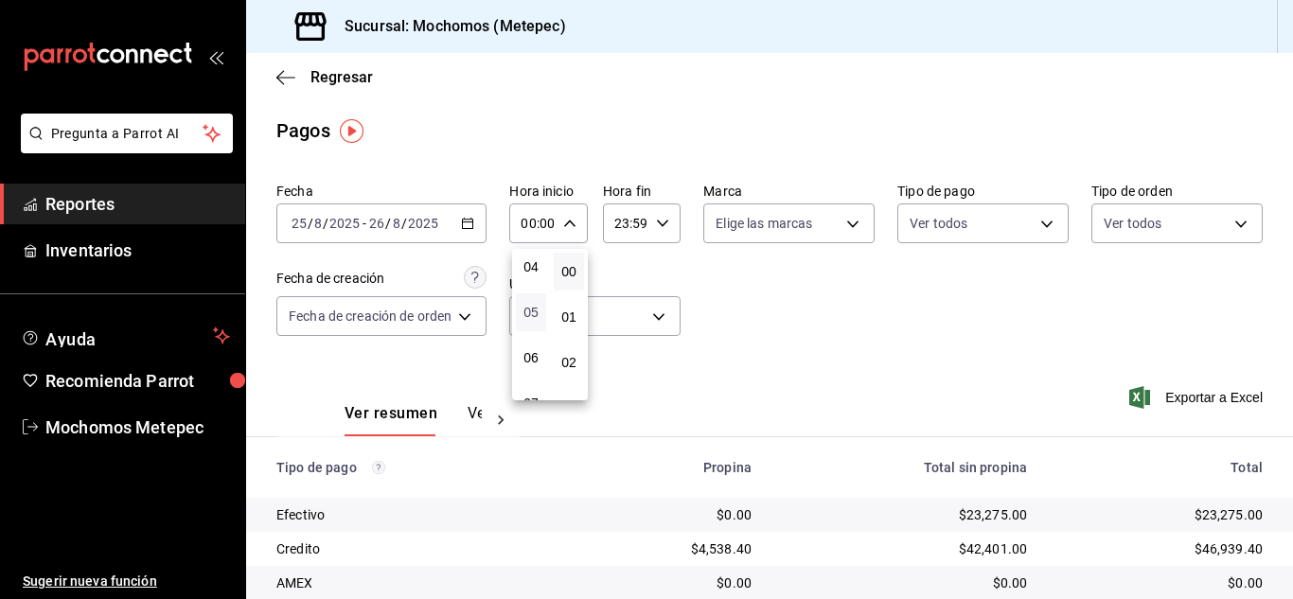
click at [532, 309] on span "05" at bounding box center [531, 312] width 8 height 15
click at [661, 221] on div at bounding box center [646, 299] width 1293 height 599
click at [661, 221] on icon "button" at bounding box center [662, 223] width 13 height 13
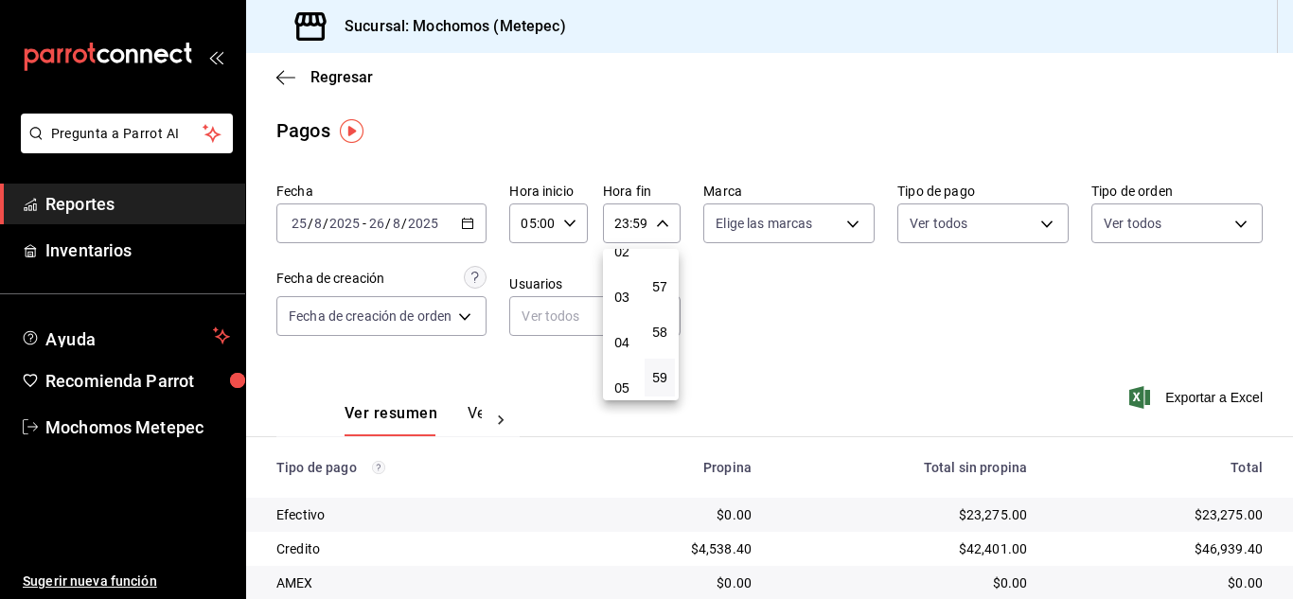
scroll to position [113, 0]
click at [620, 387] on span "05" at bounding box center [622, 386] width 8 height 15
click at [657, 275] on span "00" at bounding box center [660, 271] width 8 height 15
click at [840, 221] on div at bounding box center [646, 299] width 1293 height 599
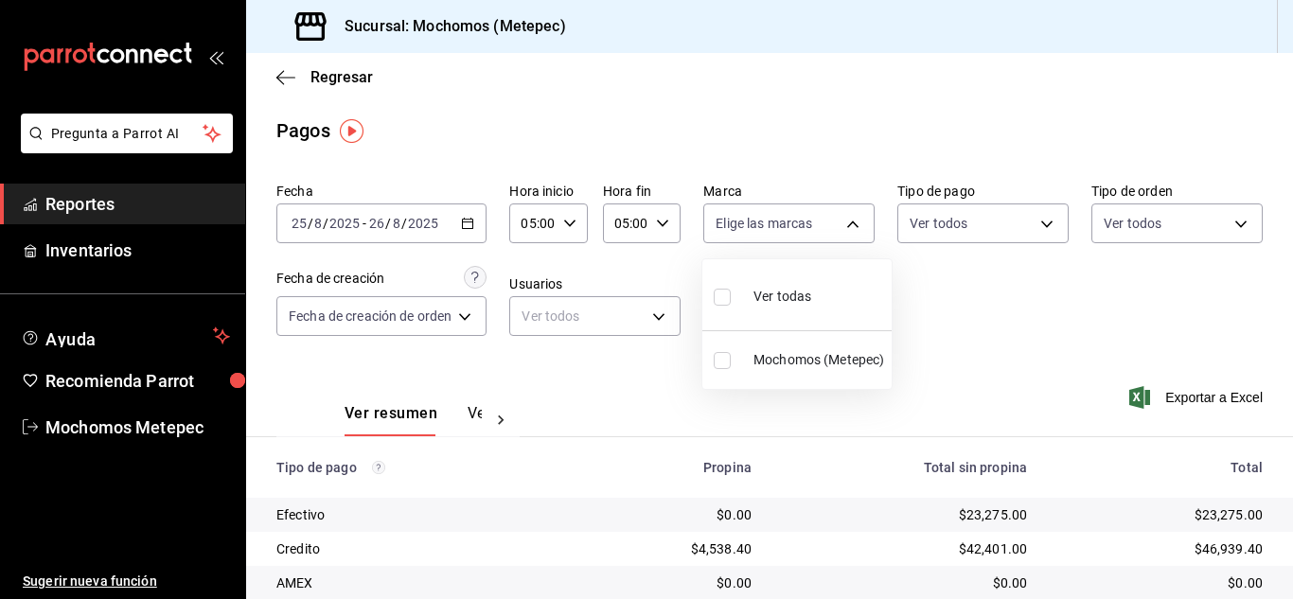
click at [840, 221] on body "Pregunta a Parrot AI Reportes Inventarios Ayuda Recomienda Parrot Mochomos Mete…" at bounding box center [646, 299] width 1293 height 599
click at [731, 295] on label at bounding box center [726, 296] width 25 height 27
click at [731, 295] on input "checkbox" at bounding box center [722, 297] width 17 height 17
click at [720, 295] on input "checkbox" at bounding box center [722, 297] width 17 height 17
click at [1021, 219] on div at bounding box center [646, 299] width 1293 height 599
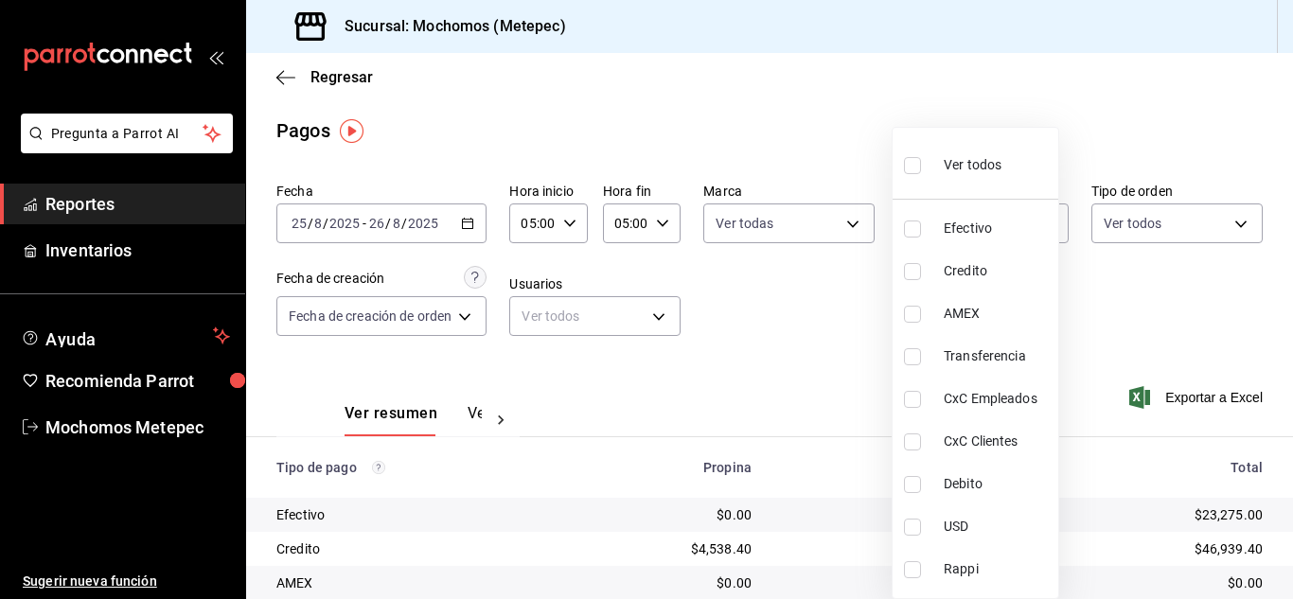
click at [1021, 219] on body "Pregunta a Parrot AI Reportes Inventarios Ayuda Recomienda Parrot Mochomos Mete…" at bounding box center [646, 299] width 1293 height 599
click at [914, 171] on input "checkbox" at bounding box center [912, 165] width 17 height 17
click at [1135, 235] on div at bounding box center [646, 299] width 1293 height 599
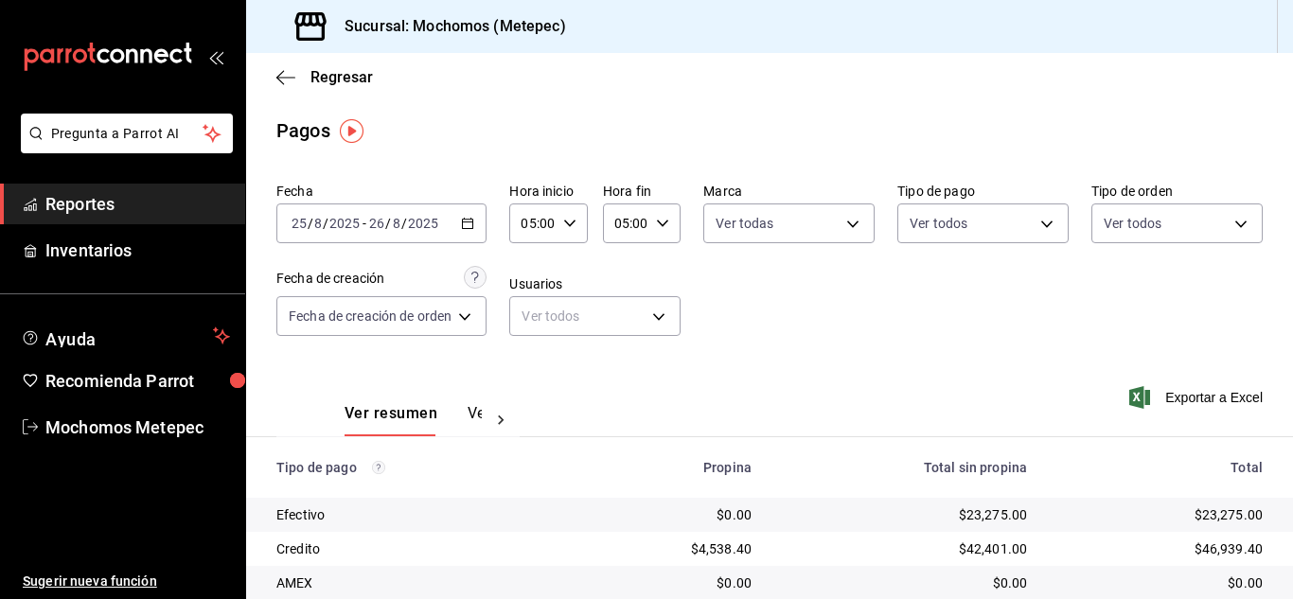
click at [1135, 235] on body "Pregunta a Parrot AI Reportes Inventarios Ayuda Recomienda Parrot Mochomos Mete…" at bounding box center [646, 299] width 1293 height 599
click at [1102, 294] on input "checkbox" at bounding box center [1101, 297] width 17 height 17
click at [463, 322] on div at bounding box center [646, 299] width 1293 height 599
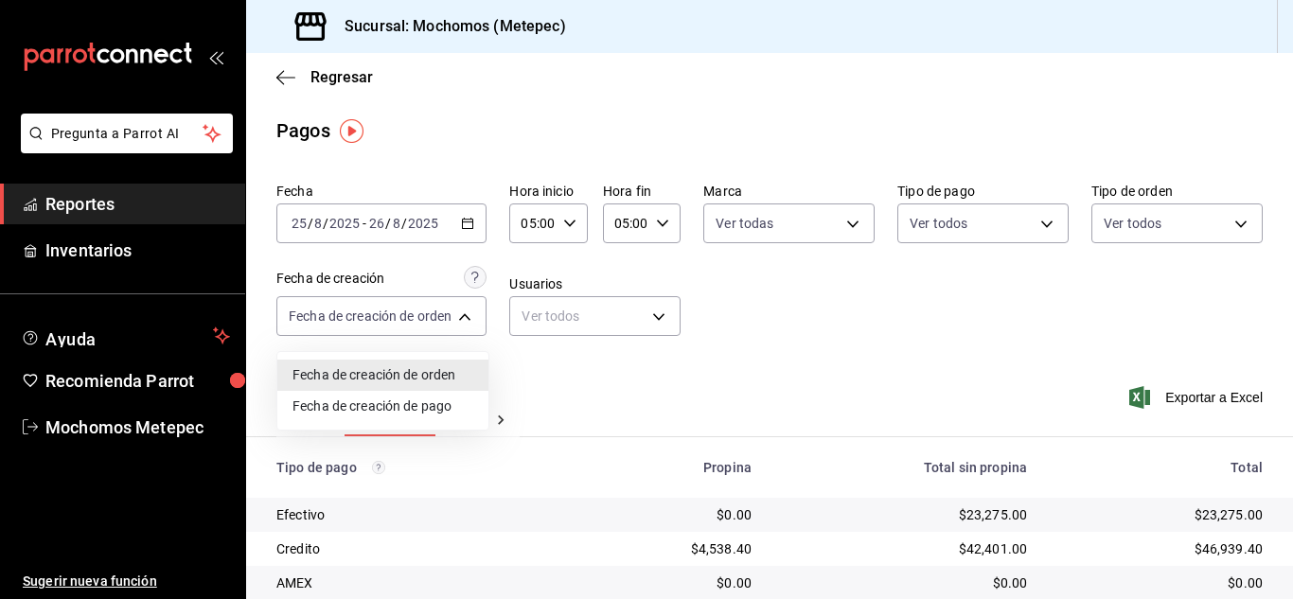
click at [463, 322] on body "Pregunta a Parrot AI Reportes Inventarios Ayuda Recomienda Parrot Mochomos Mete…" at bounding box center [646, 299] width 1293 height 599
click at [865, 406] on div at bounding box center [646, 299] width 1293 height 599
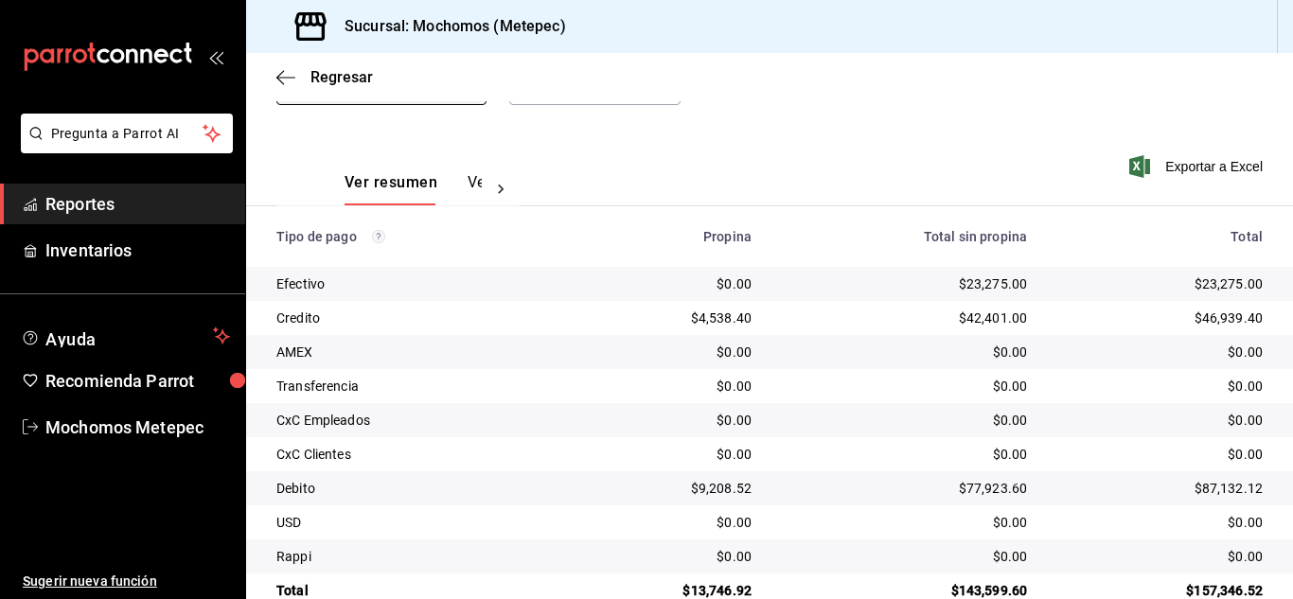
scroll to position [271, 0]
